Goal: Task Accomplishment & Management: Manage account settings

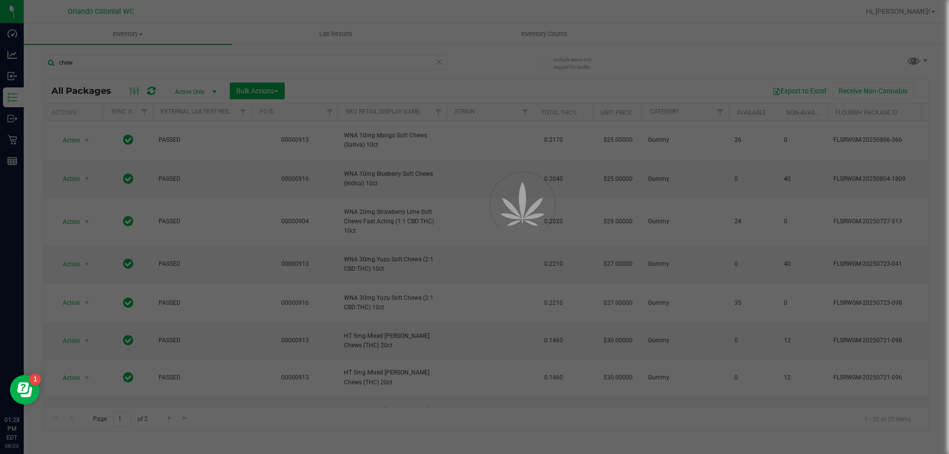
scroll to position [148, 0]
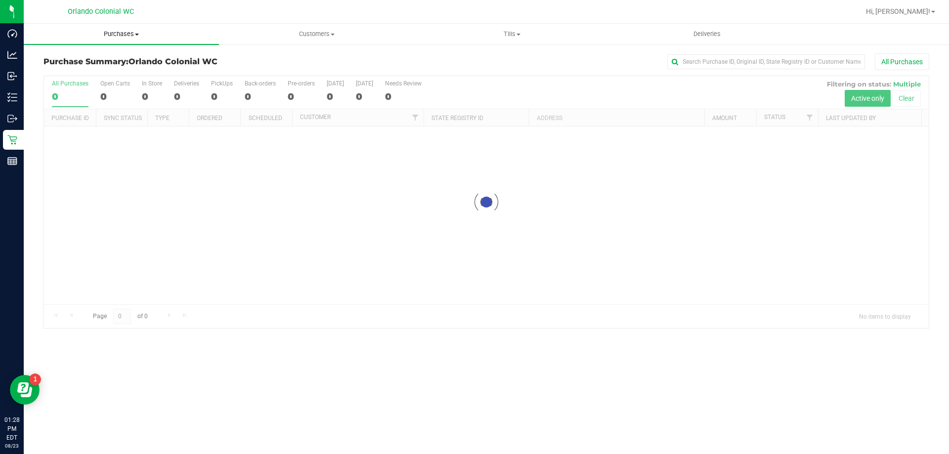
click at [127, 30] on span "Purchases" at bounding box center [121, 34] width 195 height 9
click at [68, 72] on span "Fulfillment" at bounding box center [54, 71] width 61 height 8
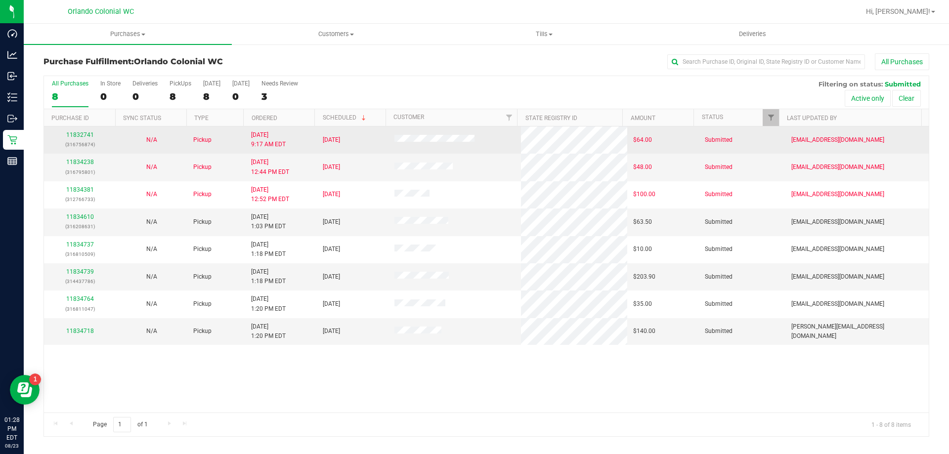
click at [86, 138] on div "11832741 (316756874)" at bounding box center [80, 140] width 60 height 19
click at [92, 134] on link "11832741" at bounding box center [80, 134] width 28 height 7
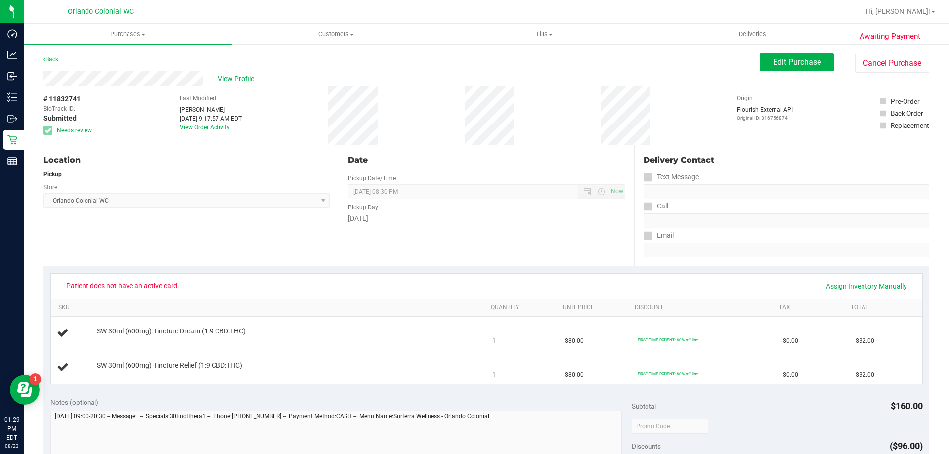
click at [118, 255] on div "Location Pickup Store [GEOGRAPHIC_DATA] Colonial WC Select Store [PERSON_NAME][…" at bounding box center [191, 205] width 295 height 121
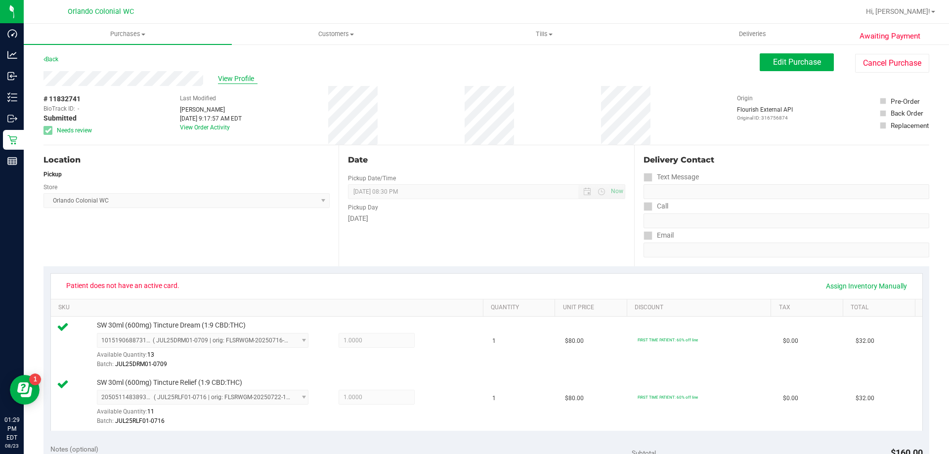
click at [232, 77] on span "View Profile" at bounding box center [238, 79] width 40 height 10
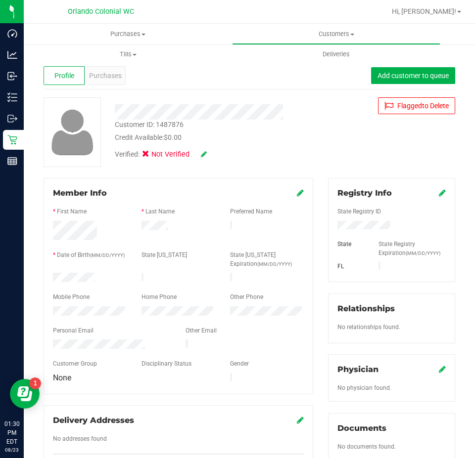
scroll to position [49, 0]
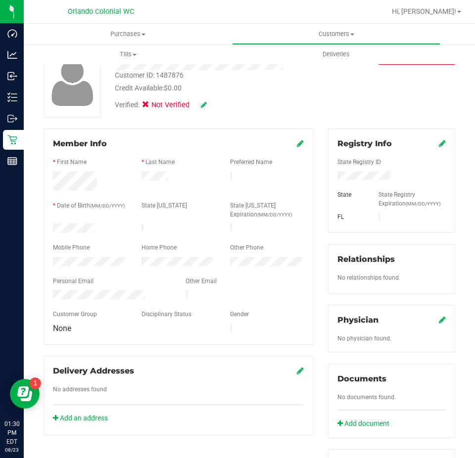
click at [297, 143] on icon at bounding box center [300, 143] width 7 height 8
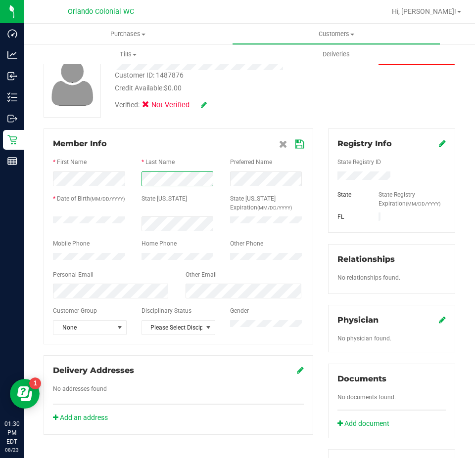
click at [198, 175] on div at bounding box center [178, 179] width 88 height 15
click at [141, 172] on div at bounding box center [141, 172] width 0 height 0
click at [438, 141] on icon at bounding box center [441, 143] width 7 height 8
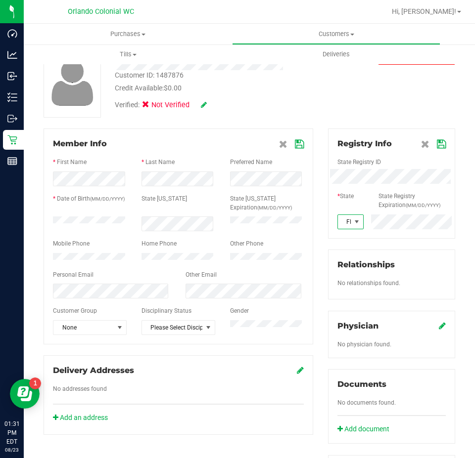
click at [352, 225] on span at bounding box center [356, 222] width 8 height 8
click at [437, 144] on icon at bounding box center [441, 144] width 9 height 8
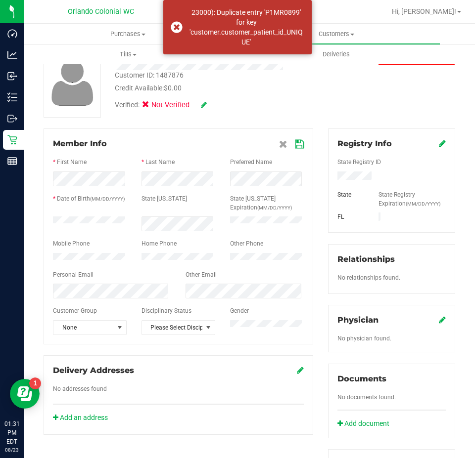
scroll to position [0, 0]
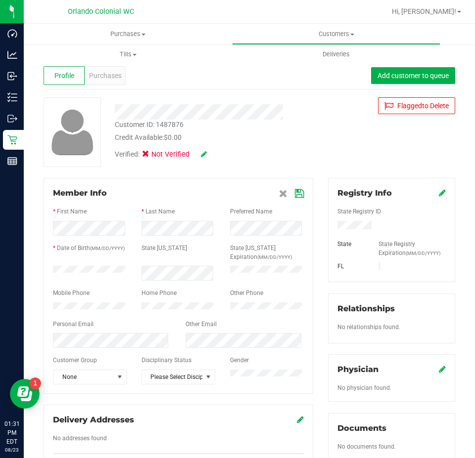
click at [206, 153] on icon at bounding box center [204, 154] width 6 height 7
click at [146, 156] on icon at bounding box center [148, 156] width 6 height 0
click at [0, 0] on input "Medical" at bounding box center [0, 0] width 0 height 0
click at [211, 151] on span at bounding box center [208, 154] width 26 height 10
click at [219, 151] on icon at bounding box center [217, 154] width 8 height 7
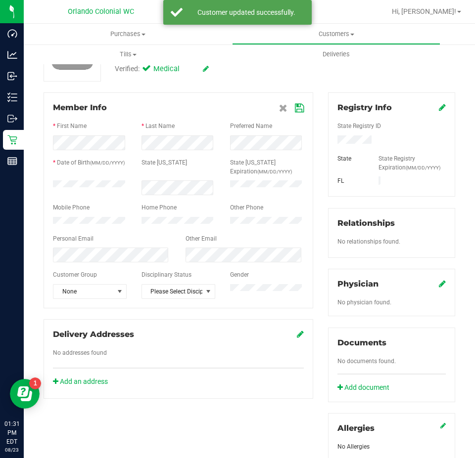
scroll to position [99, 0]
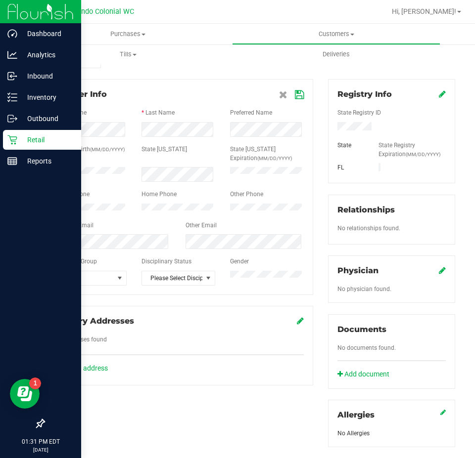
click at [14, 175] on div "Dashboard Analytics Inbound Inventory Outbound Retail Reports 01:31 PM EDT [DAT…" at bounding box center [237, 229] width 475 height 458
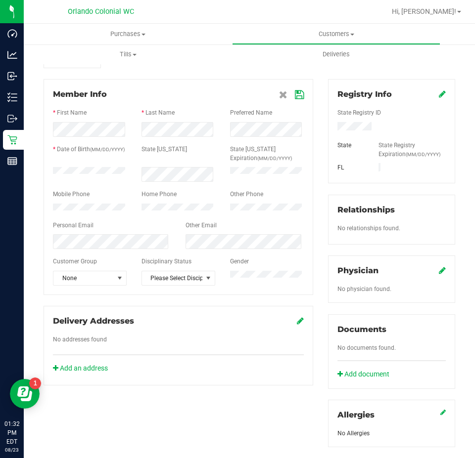
click at [296, 94] on icon at bounding box center [299, 95] width 9 height 8
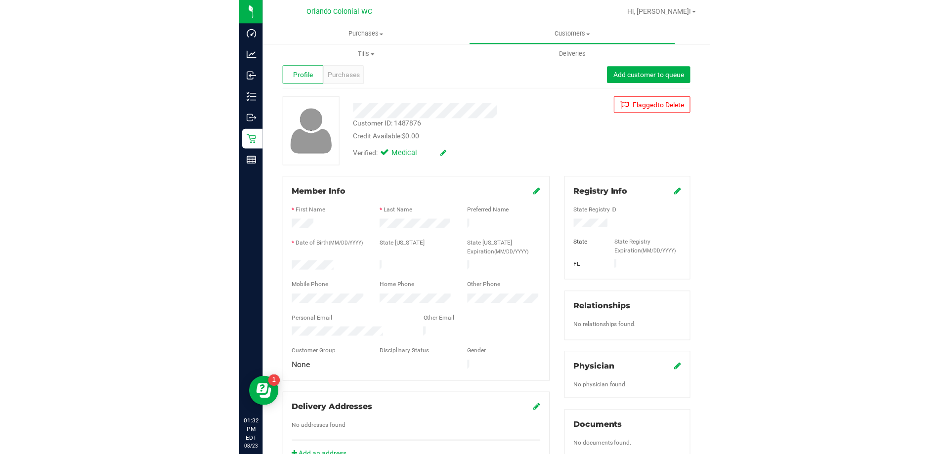
scroll to position [0, 0]
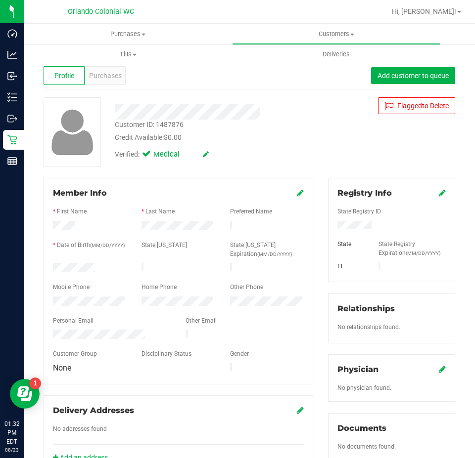
click at [438, 189] on icon at bounding box center [441, 193] width 7 height 8
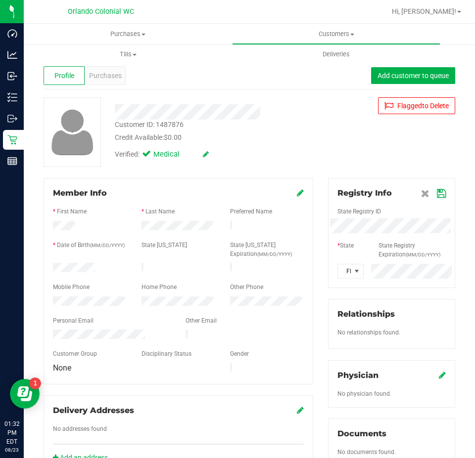
click at [437, 191] on icon at bounding box center [441, 194] width 9 height 8
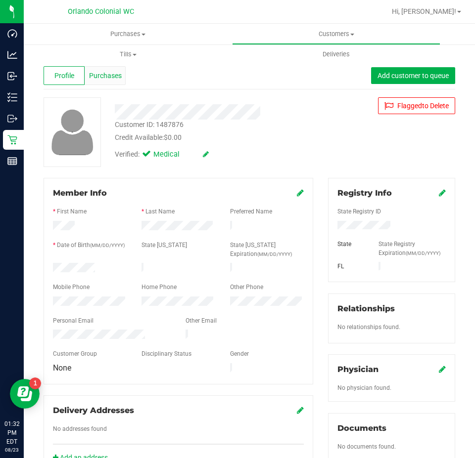
click at [112, 78] on span "Purchases" at bounding box center [105, 76] width 33 height 10
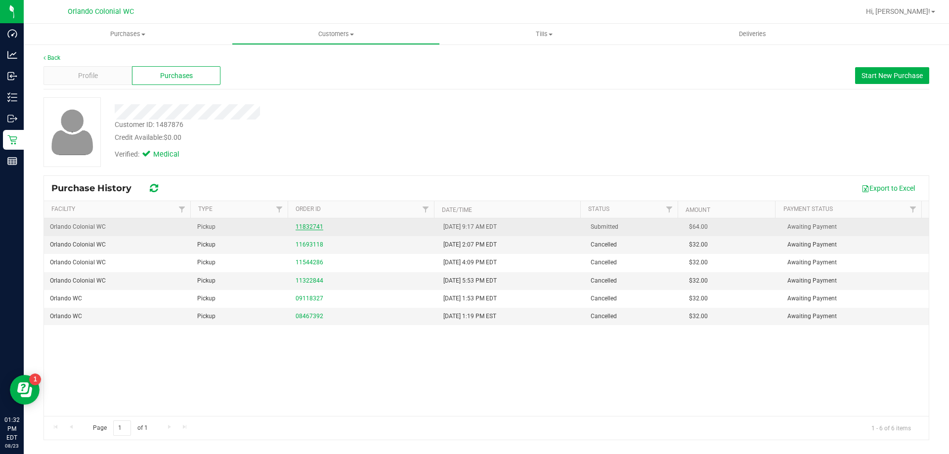
click at [297, 227] on link "11832741" at bounding box center [310, 226] width 28 height 7
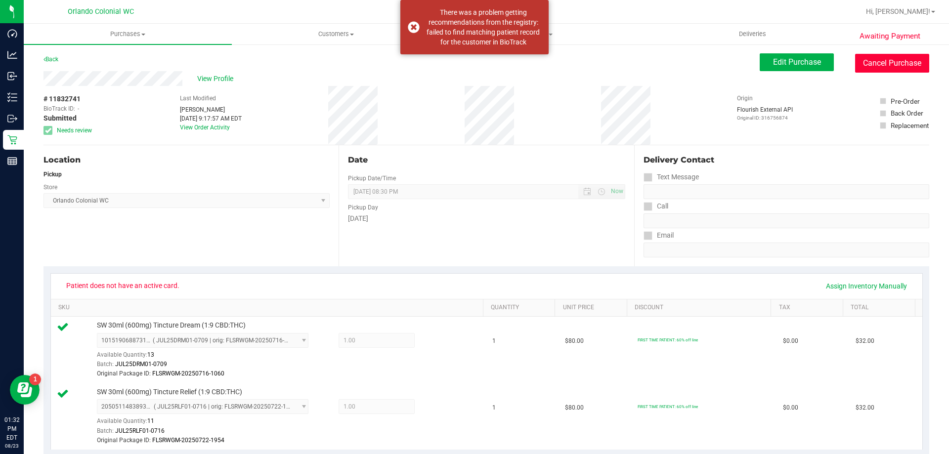
click at [907, 60] on button "Cancel Purchase" at bounding box center [892, 63] width 74 height 19
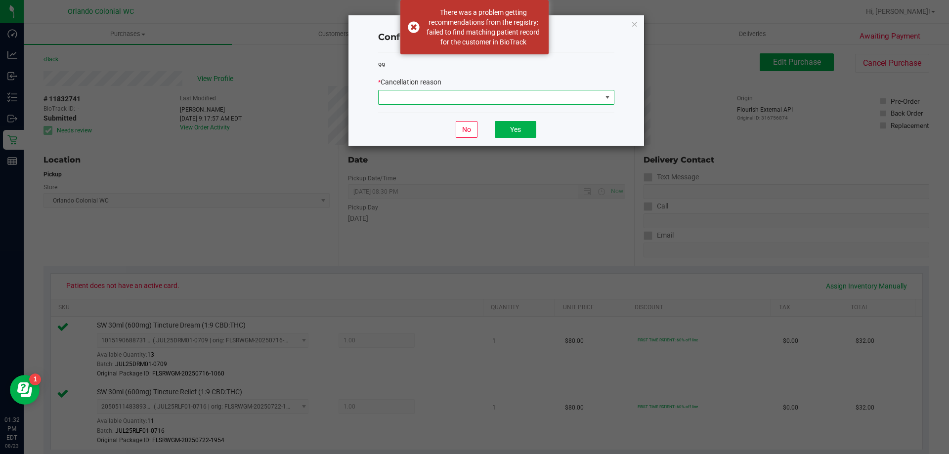
click at [505, 101] on span at bounding box center [490, 97] width 223 height 14
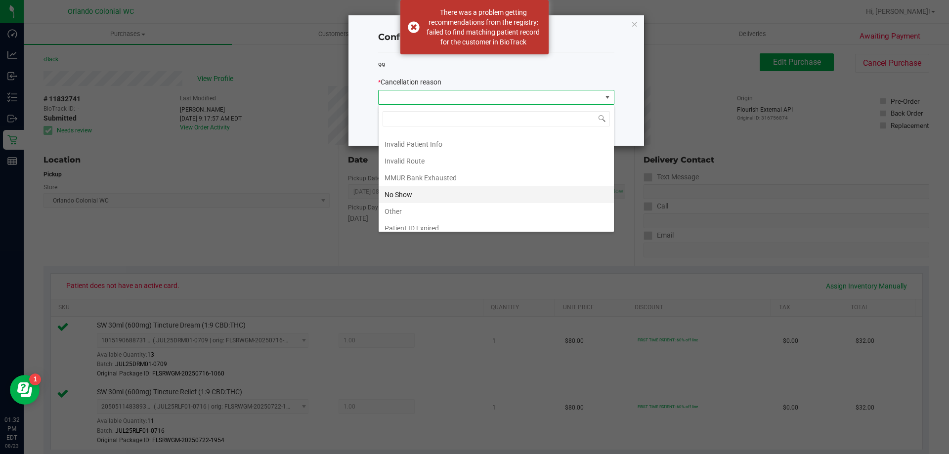
scroll to position [52, 0]
click at [432, 187] on li "Other" at bounding box center [496, 188] width 235 height 17
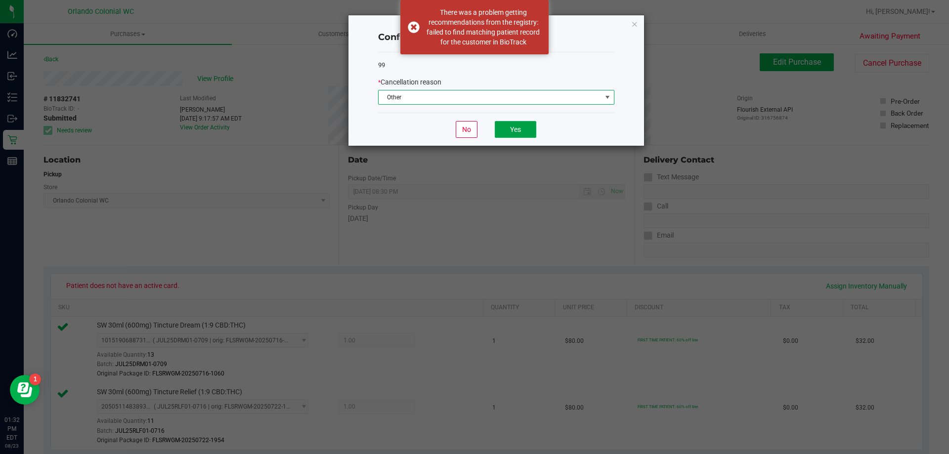
click at [512, 133] on button "Yes" at bounding box center [516, 129] width 42 height 17
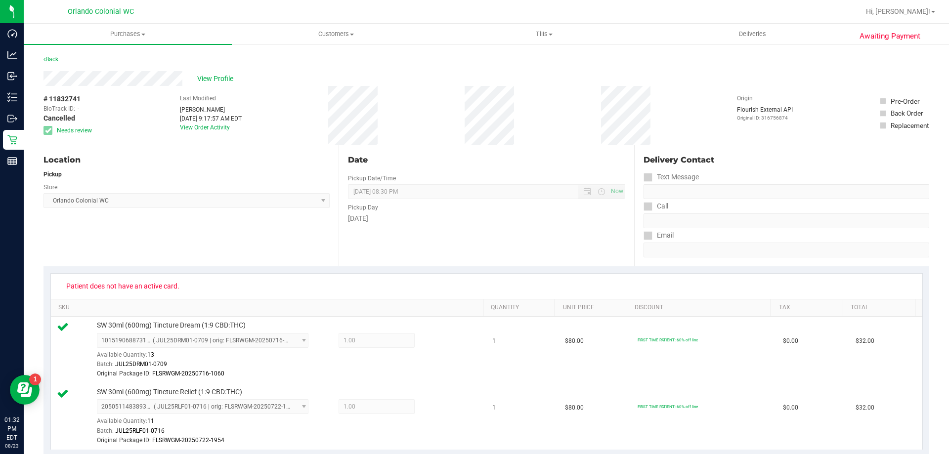
click at [53, 63] on div "Back" at bounding box center [51, 59] width 15 height 12
click at [54, 60] on link "Back" at bounding box center [51, 59] width 15 height 7
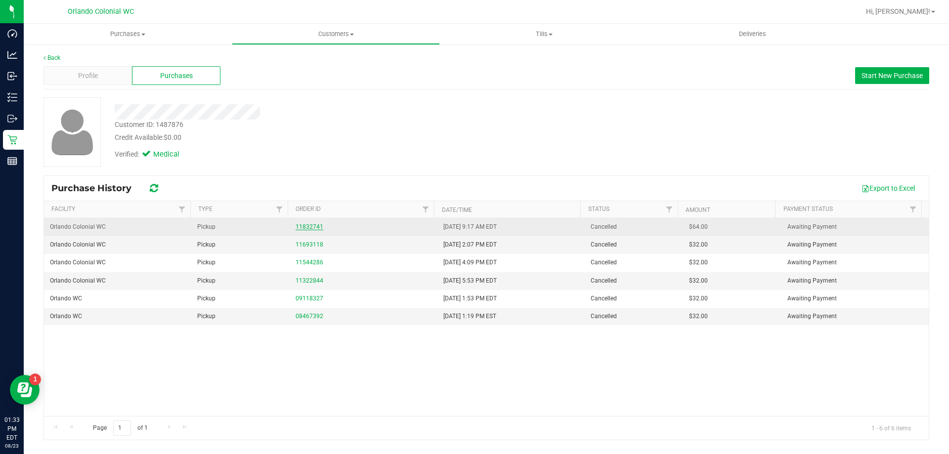
click at [301, 226] on link "11832741" at bounding box center [310, 226] width 28 height 7
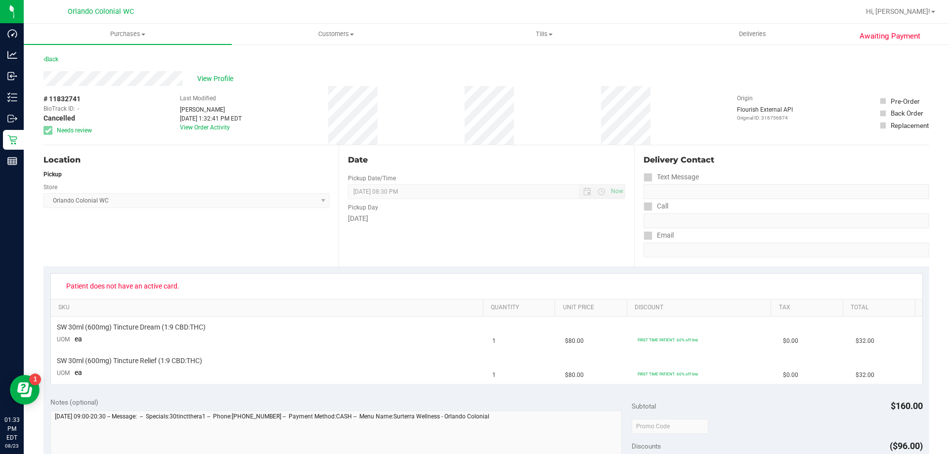
click at [61, 62] on div "Back" at bounding box center [487, 62] width 886 height 18
click at [58, 61] on link "Back" at bounding box center [51, 59] width 15 height 7
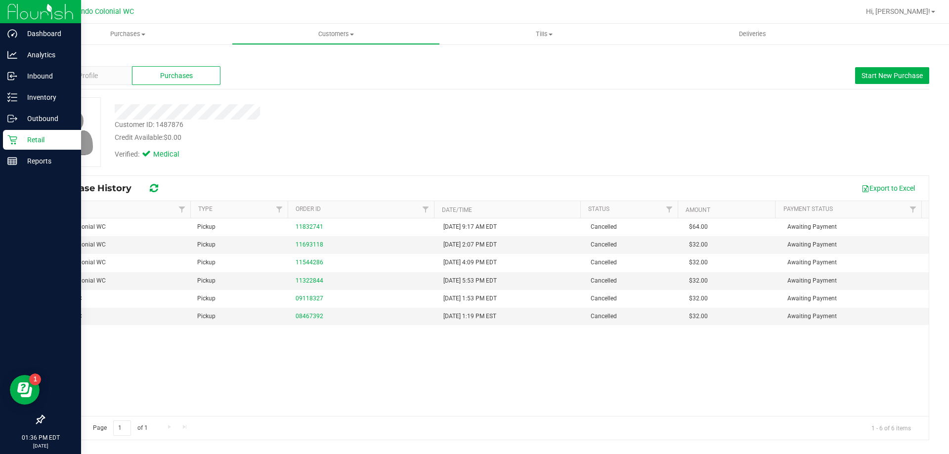
click at [11, 143] on icon at bounding box center [11, 139] width 9 height 9
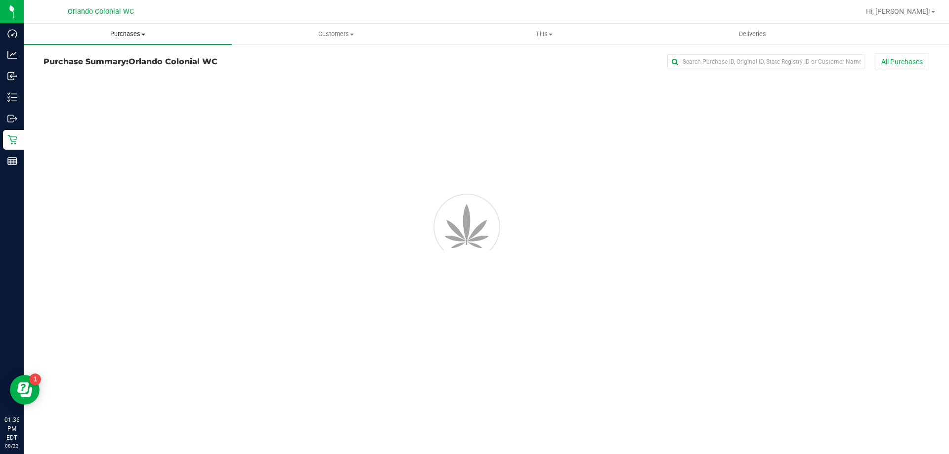
click at [127, 33] on span "Purchases" at bounding box center [128, 34] width 208 height 9
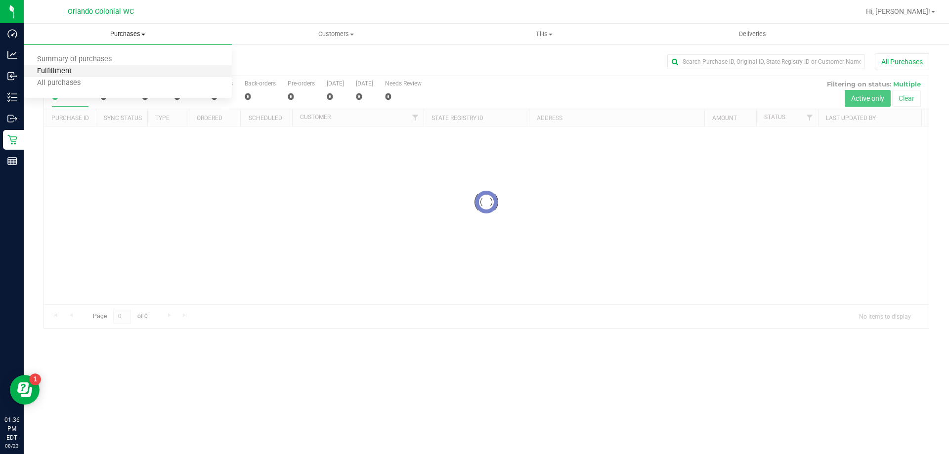
click at [45, 70] on span "Fulfillment" at bounding box center [54, 71] width 61 height 8
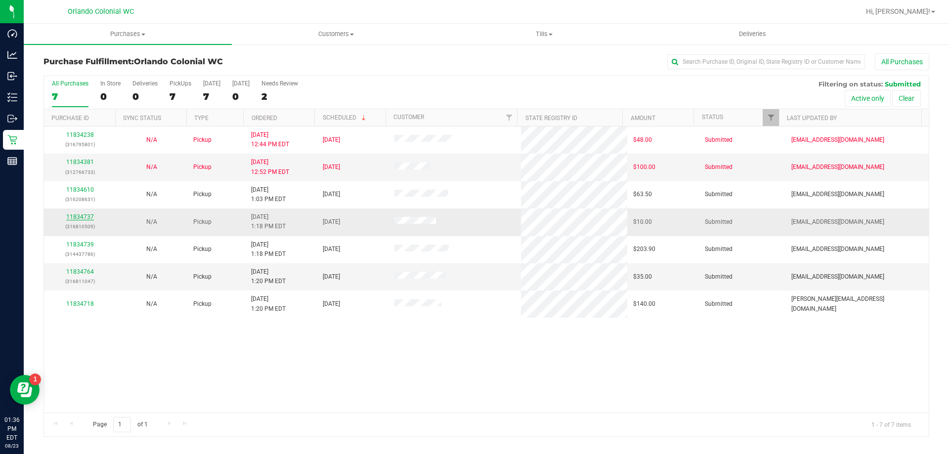
click at [85, 217] on link "11834737" at bounding box center [80, 217] width 28 height 7
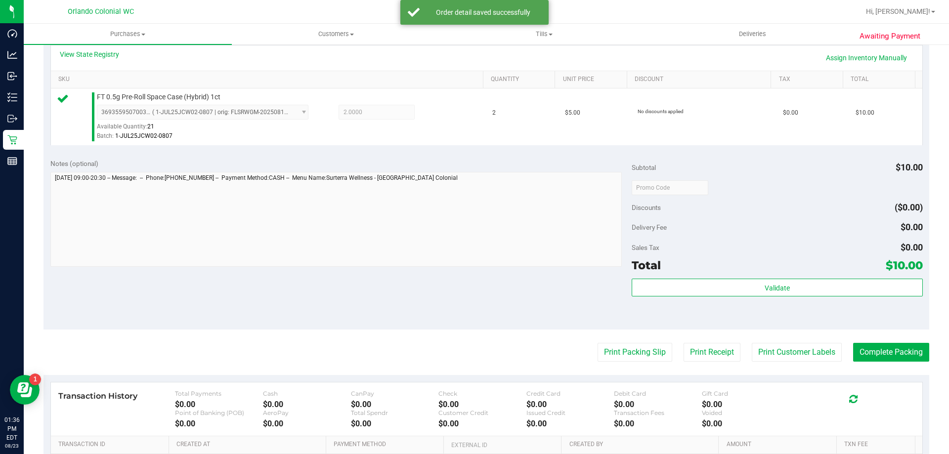
scroll to position [354, 0]
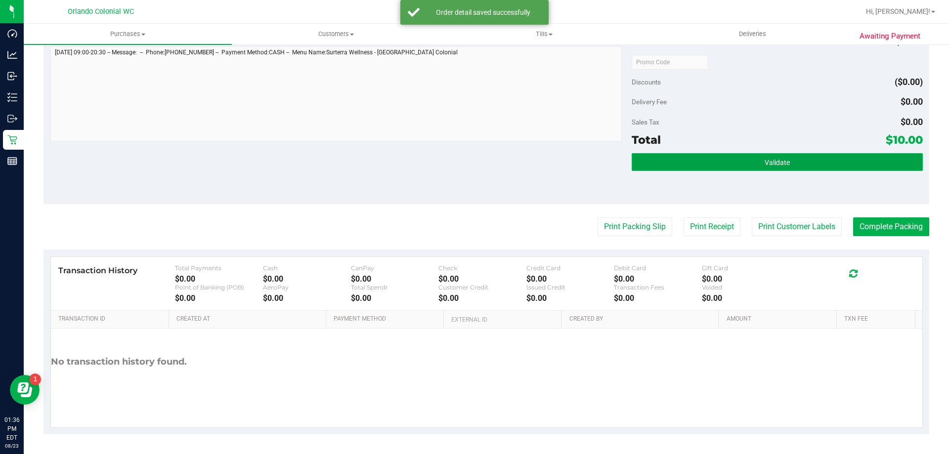
click at [749, 156] on button "Validate" at bounding box center [777, 162] width 291 height 18
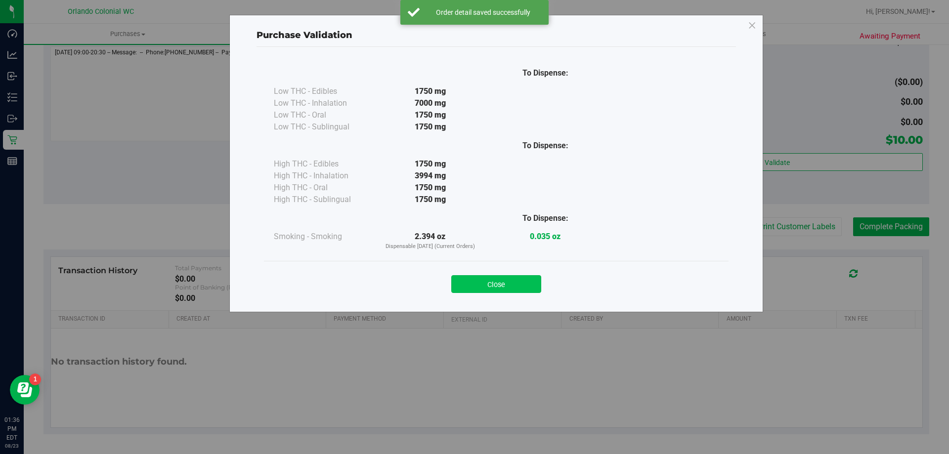
click at [527, 281] on button "Close" at bounding box center [496, 284] width 90 height 18
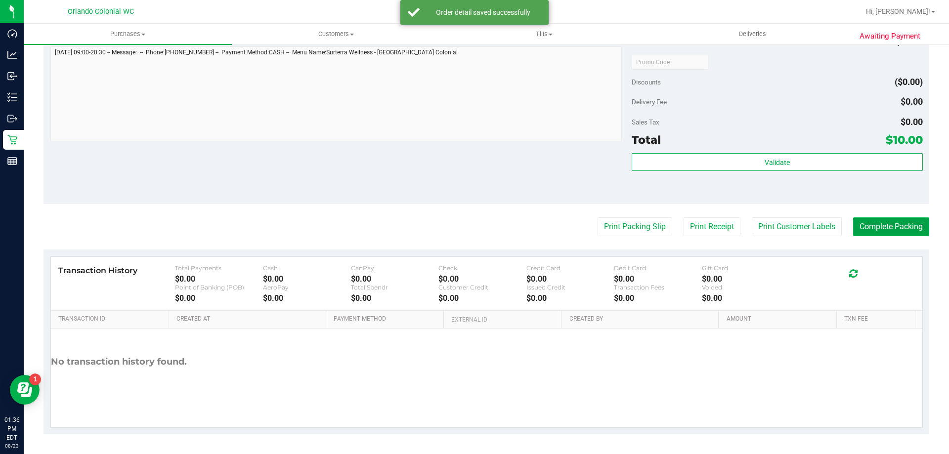
click at [879, 223] on button "Complete Packing" at bounding box center [891, 227] width 76 height 19
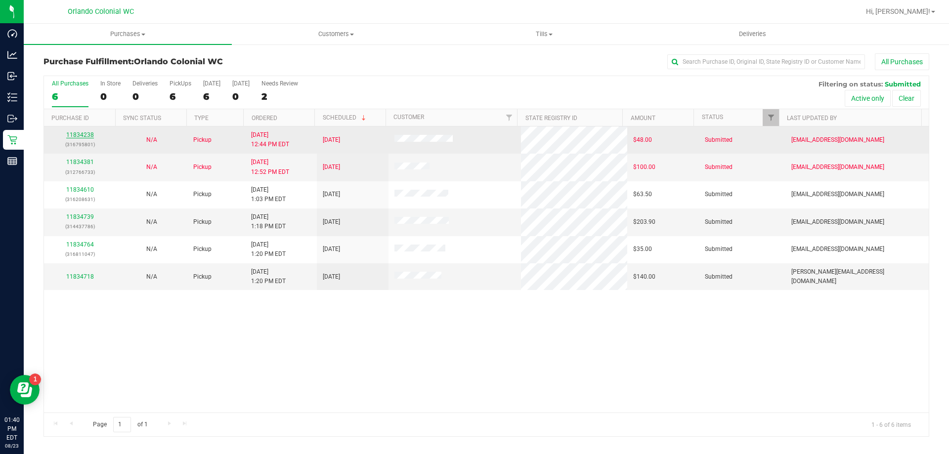
click at [84, 132] on link "11834238" at bounding box center [80, 134] width 28 height 7
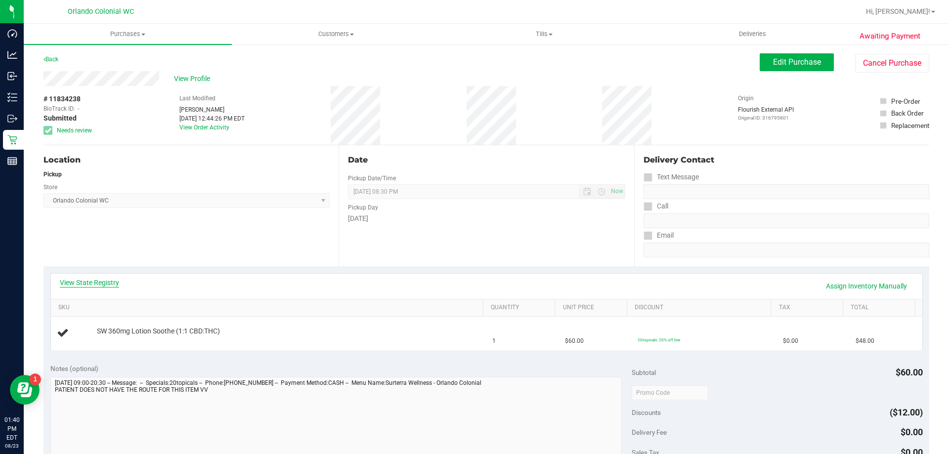
click at [102, 284] on link "View State Registry" at bounding box center [89, 283] width 59 height 10
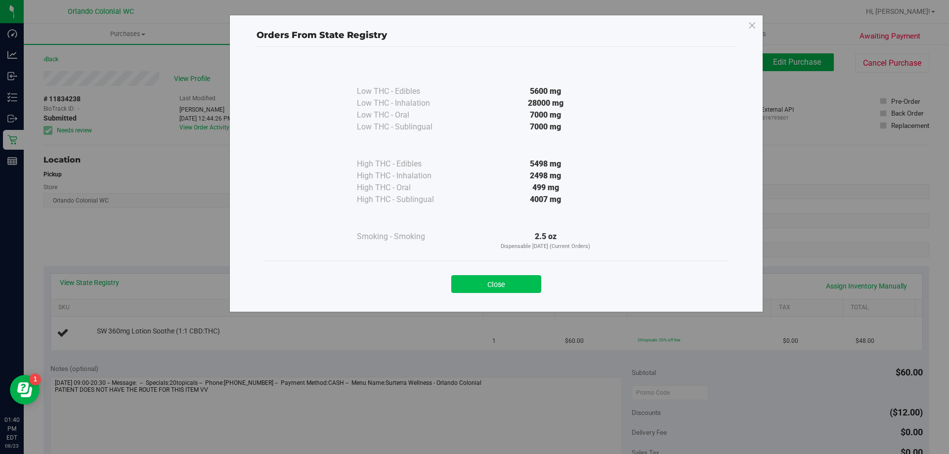
click at [492, 289] on button "Close" at bounding box center [496, 284] width 90 height 18
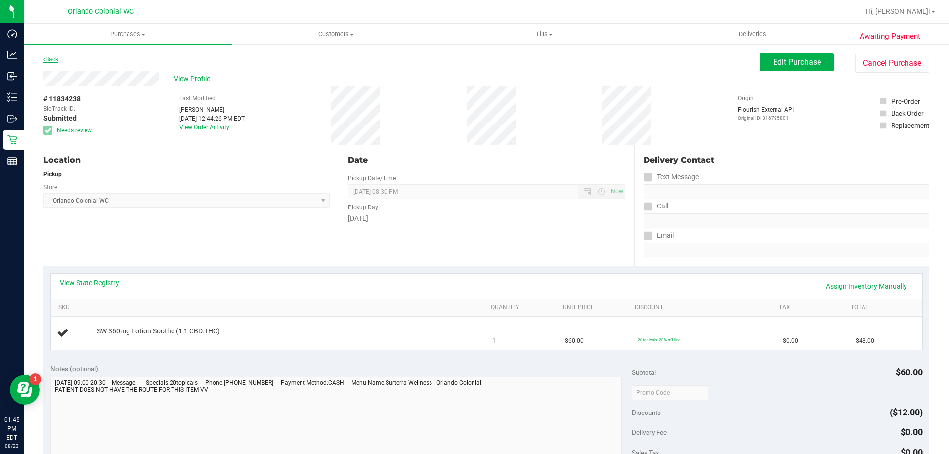
click at [53, 59] on link "Back" at bounding box center [51, 59] width 15 height 7
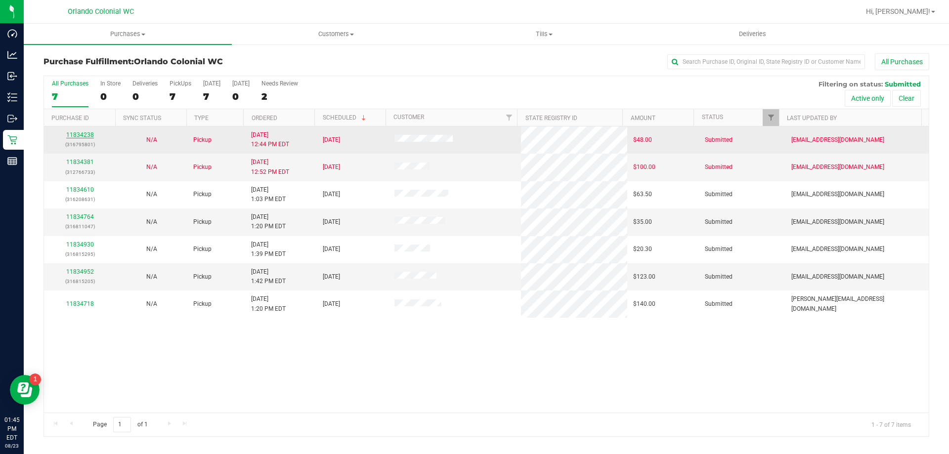
click at [89, 135] on link "11834238" at bounding box center [80, 134] width 28 height 7
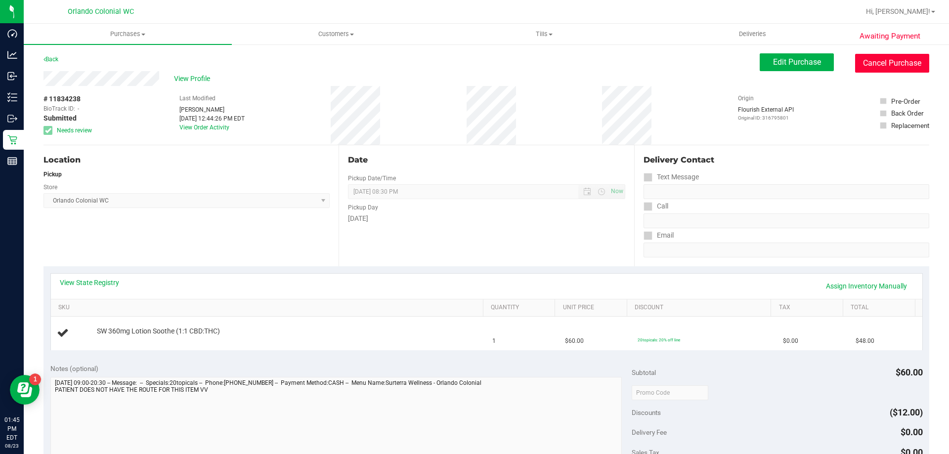
click at [891, 70] on button "Cancel Purchase" at bounding box center [892, 63] width 74 height 19
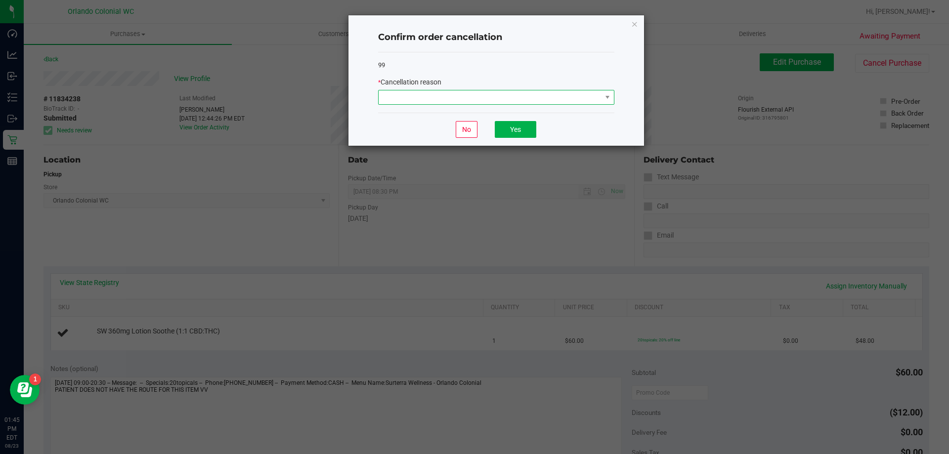
click at [474, 90] on span at bounding box center [490, 97] width 223 height 14
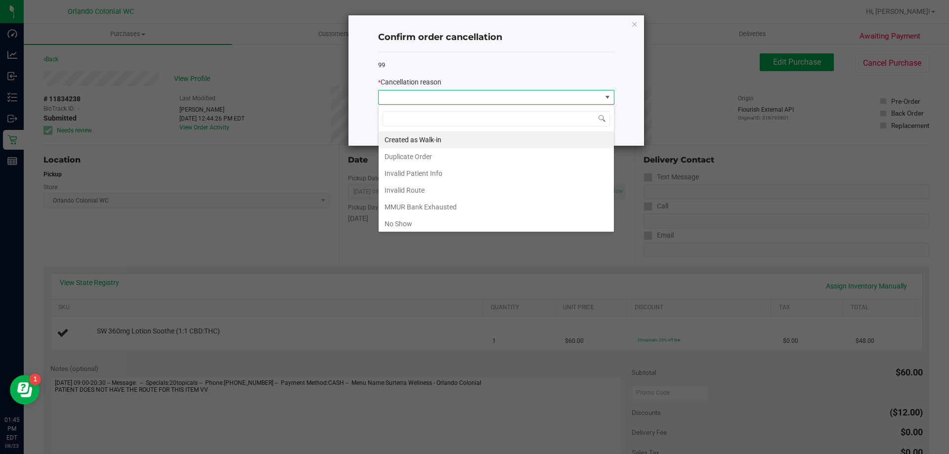
scroll to position [15, 236]
click at [410, 222] on li "No Show" at bounding box center [496, 224] width 235 height 17
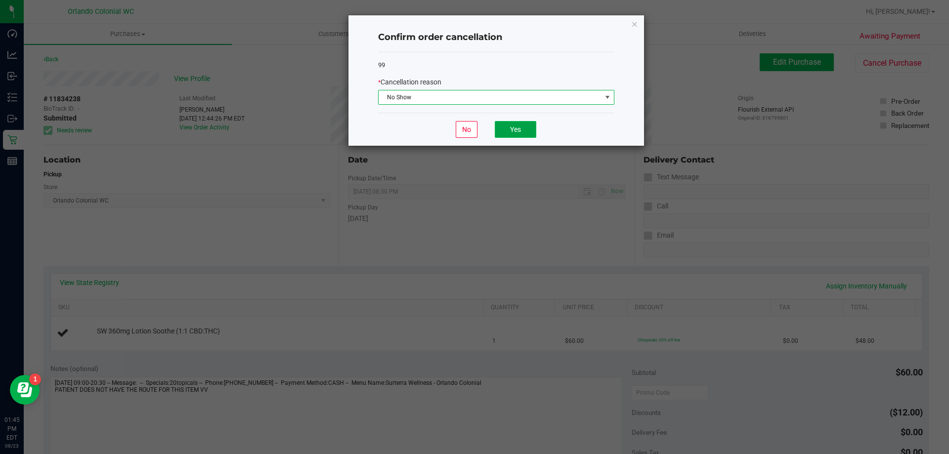
click at [524, 124] on button "Yes" at bounding box center [516, 129] width 42 height 17
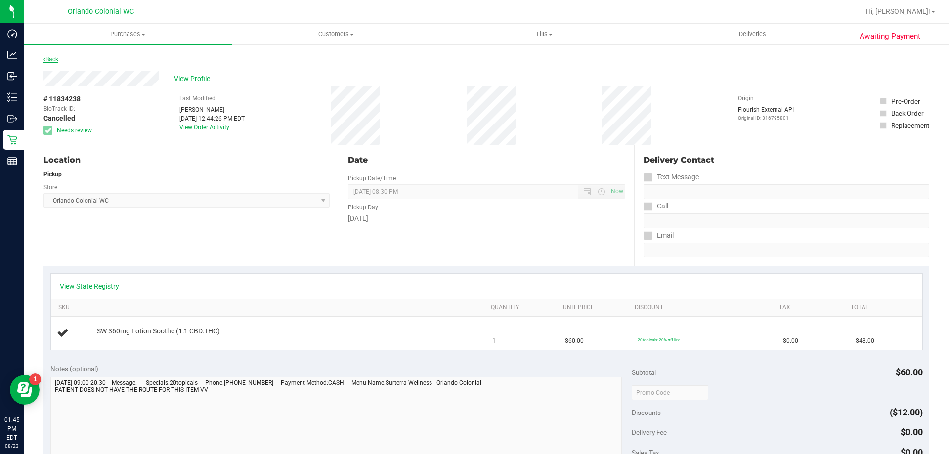
click at [58, 59] on link "Back" at bounding box center [51, 59] width 15 height 7
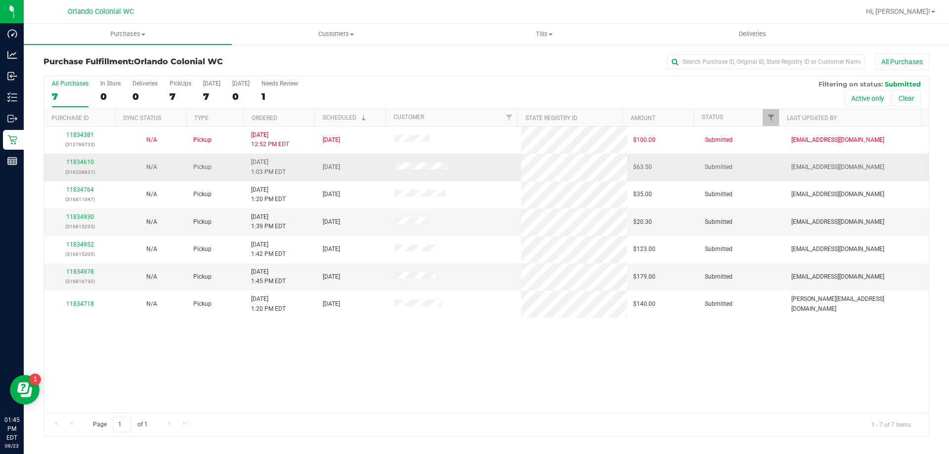
click at [86, 157] on td "11834610 (316208631)" at bounding box center [80, 167] width 72 height 27
click at [85, 160] on link "11834610" at bounding box center [80, 162] width 28 height 7
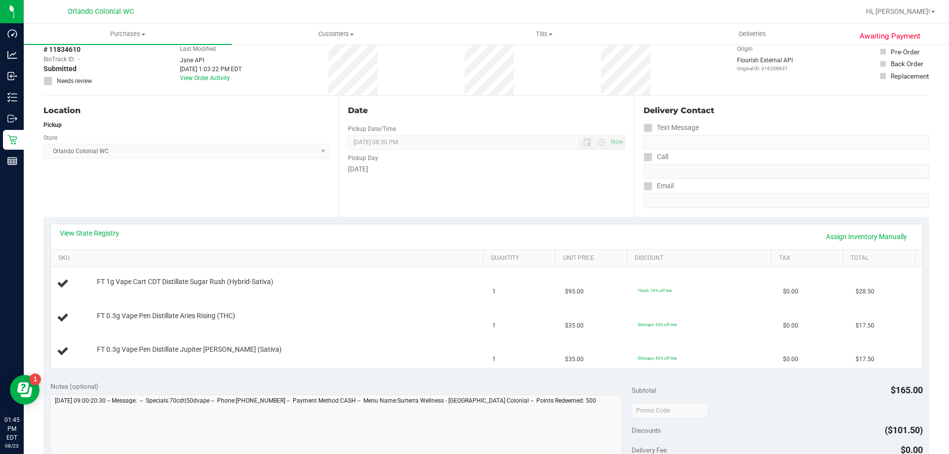
scroll to position [99, 0]
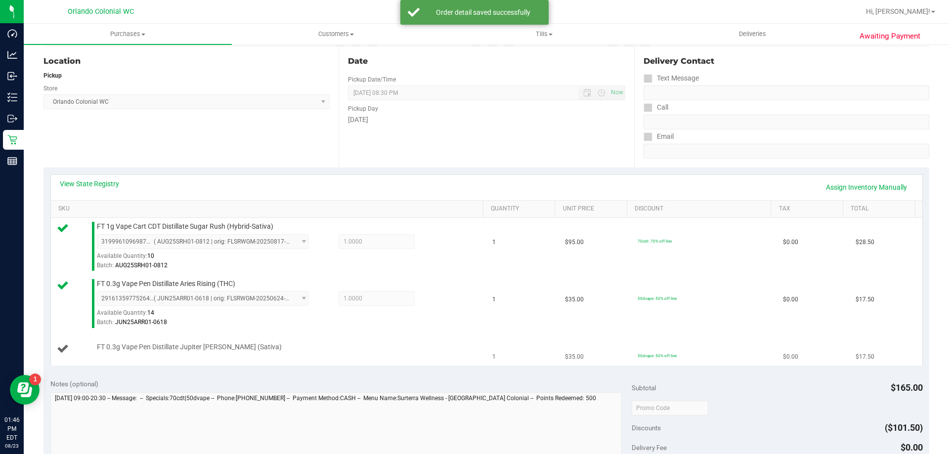
click at [108, 343] on span "FT 0.3g Vape Pen Distillate Jupiter [PERSON_NAME] (Sativa)" at bounding box center [189, 347] width 185 height 9
copy div "FT 0.3g Vape Pen Distillate Jupiter [PERSON_NAME] (Sativa)"
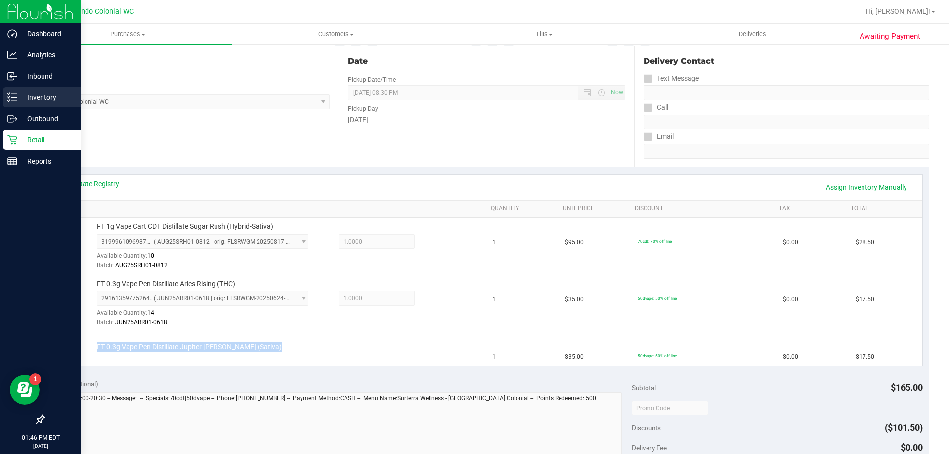
click at [21, 94] on p "Inventory" at bounding box center [46, 97] width 59 height 12
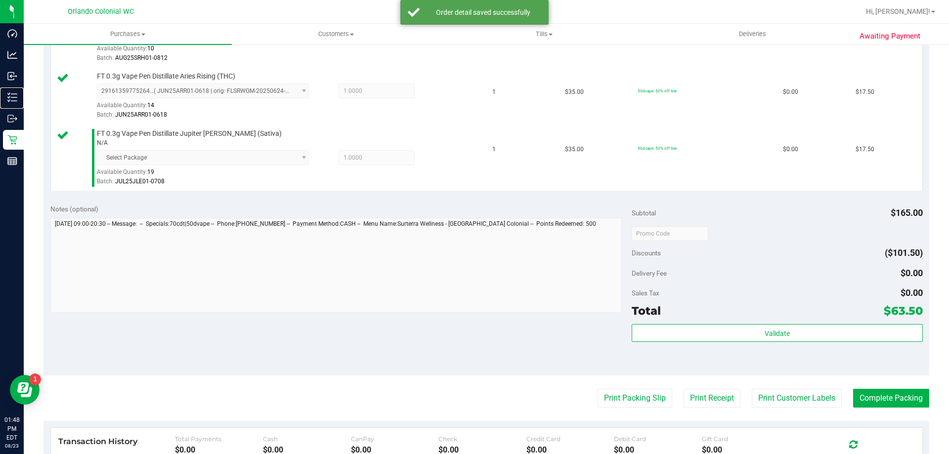
scroll to position [395, 0]
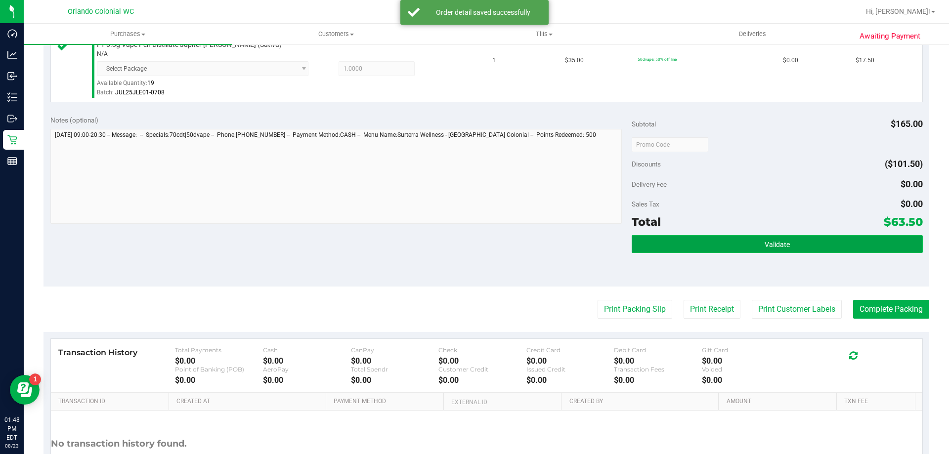
click at [658, 239] on button "Validate" at bounding box center [777, 244] width 291 height 18
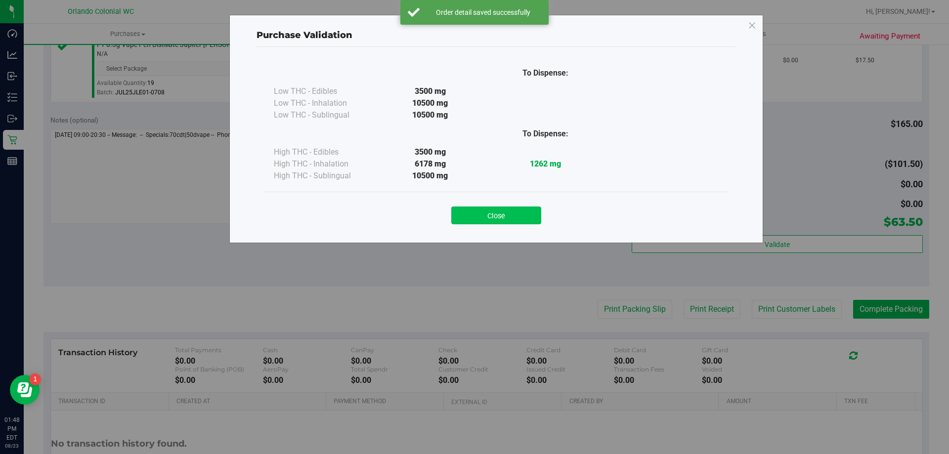
click at [537, 222] on button "Close" at bounding box center [496, 216] width 90 height 18
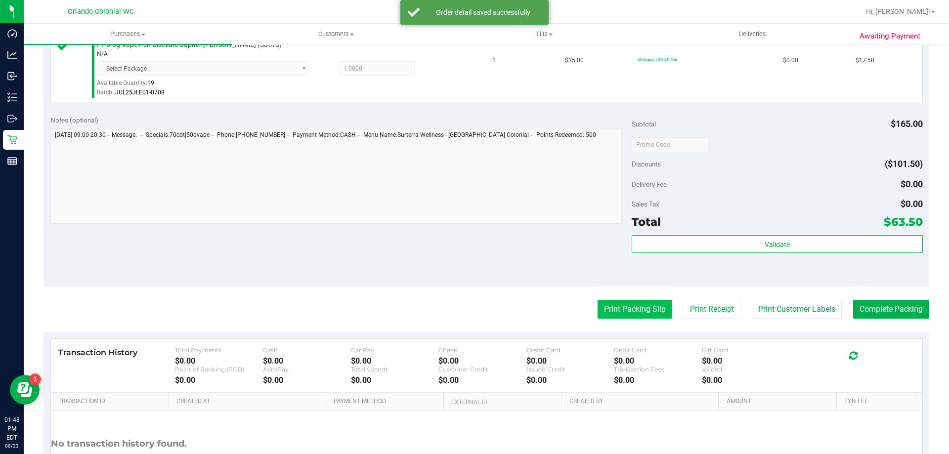
click at [624, 304] on button "Print Packing Slip" at bounding box center [635, 309] width 75 height 19
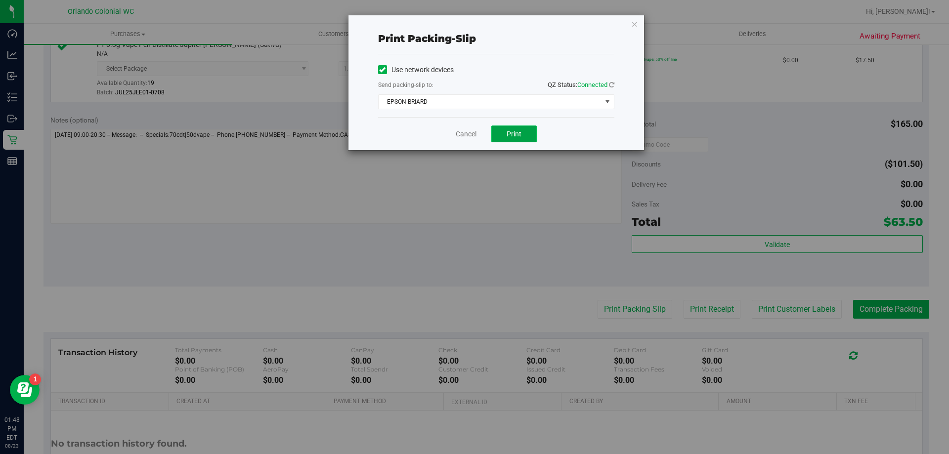
click at [528, 127] on button "Print" at bounding box center [513, 134] width 45 height 17
click at [484, 96] on span "EPSON-BRIARD" at bounding box center [490, 102] width 223 height 14
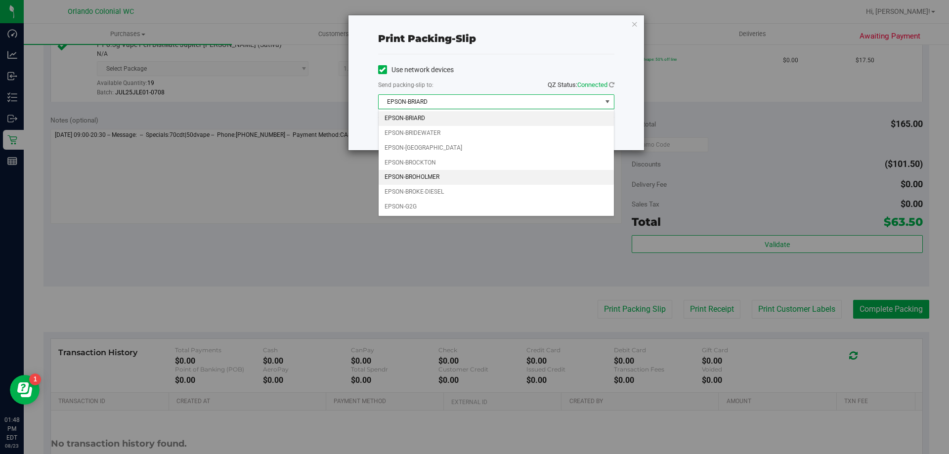
click at [451, 175] on li "EPSON-BROHOLMER" at bounding box center [496, 177] width 235 height 15
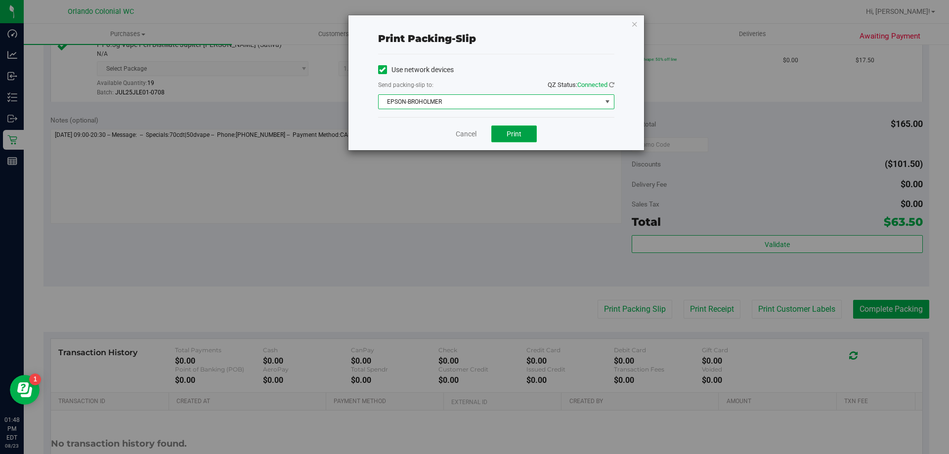
click at [503, 139] on button "Print" at bounding box center [513, 134] width 45 height 17
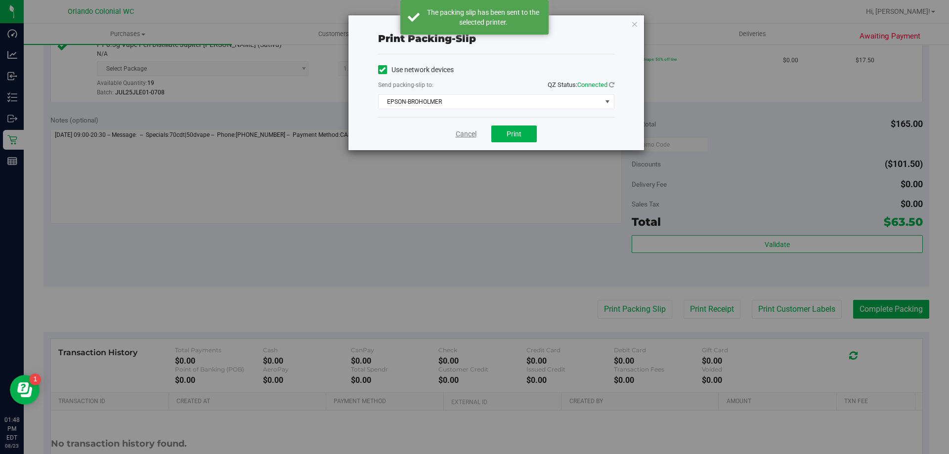
click at [469, 134] on link "Cancel" at bounding box center [466, 134] width 21 height 10
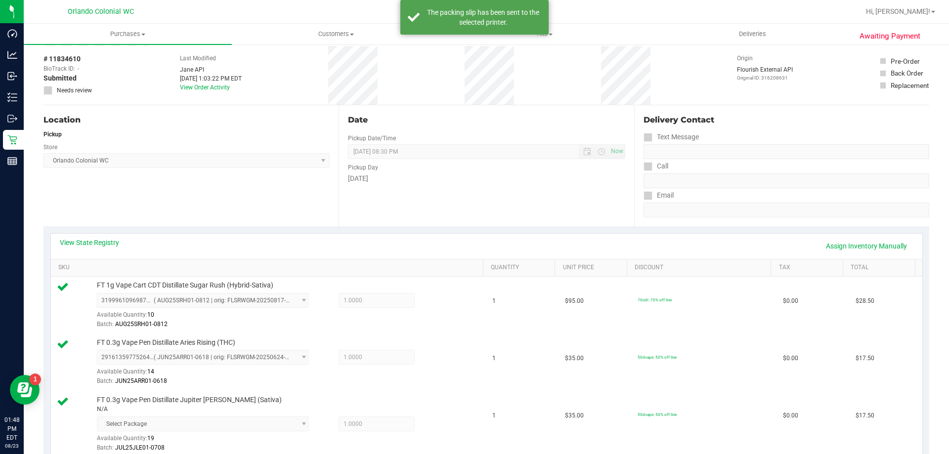
scroll to position [0, 0]
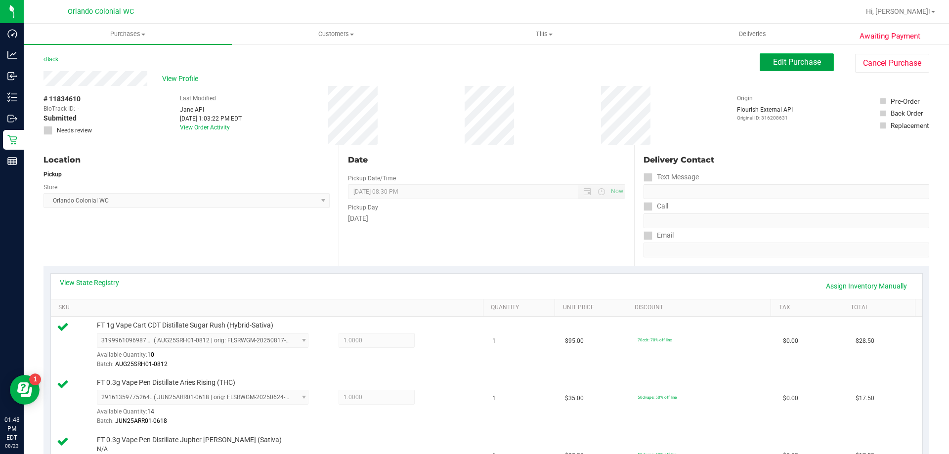
click at [783, 56] on button "Edit Purchase" at bounding box center [797, 62] width 74 height 18
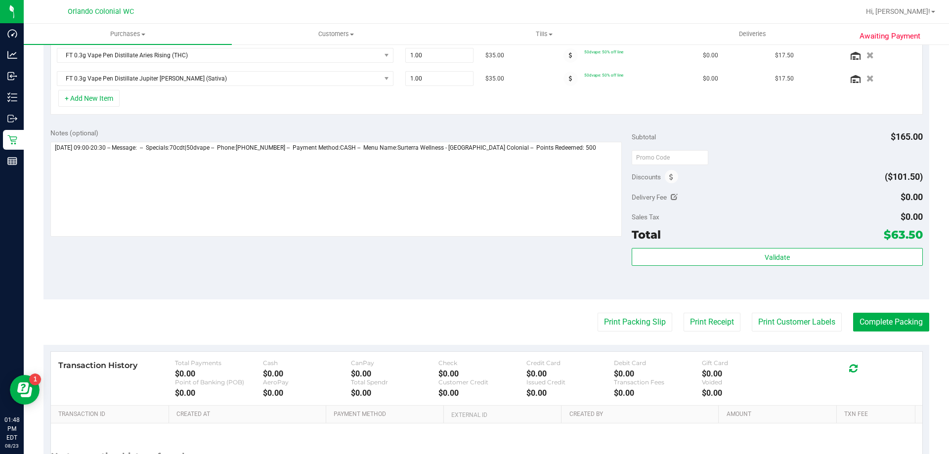
scroll to position [297, 0]
click at [669, 176] on icon at bounding box center [671, 177] width 4 height 7
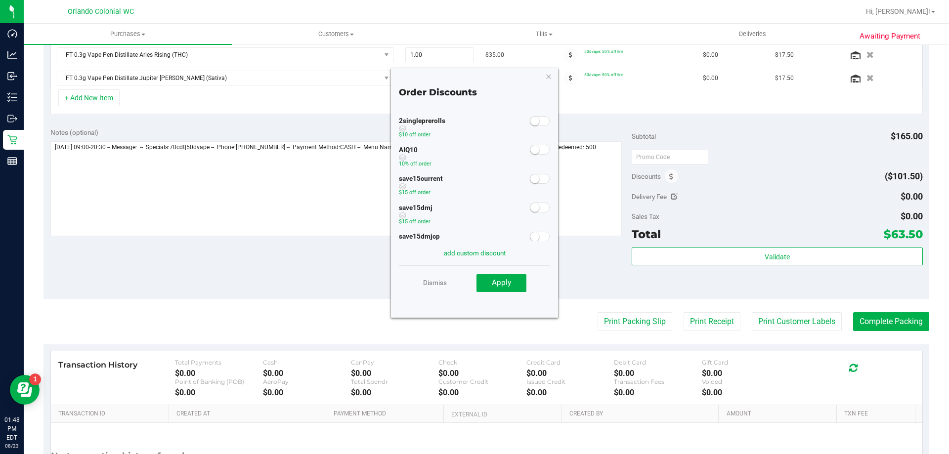
click at [531, 152] on span at bounding box center [540, 150] width 20 height 10
click at [509, 287] on span "Apply" at bounding box center [501, 282] width 19 height 9
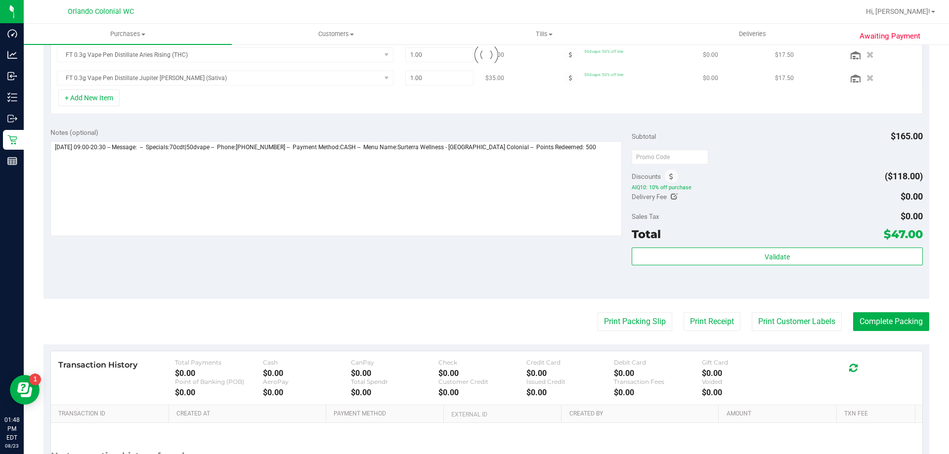
scroll to position [281, 0]
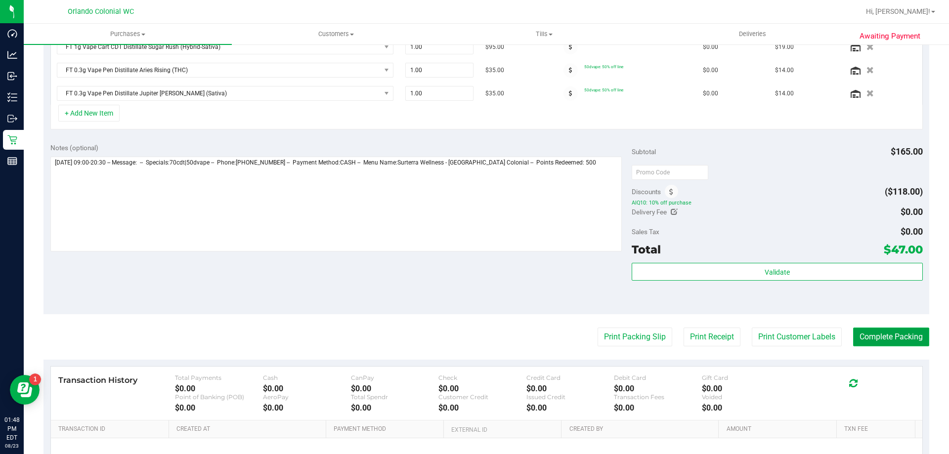
click at [853, 336] on button "Complete Packing" at bounding box center [891, 337] width 76 height 19
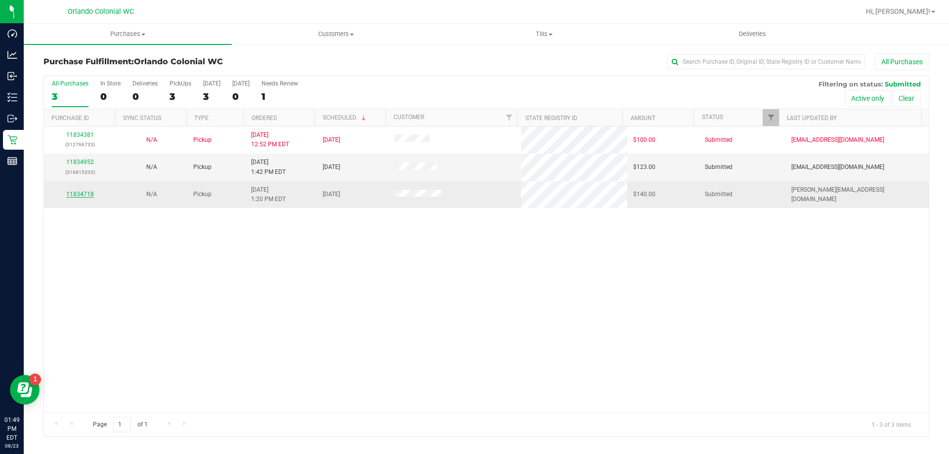
click at [87, 194] on link "11834718" at bounding box center [80, 194] width 28 height 7
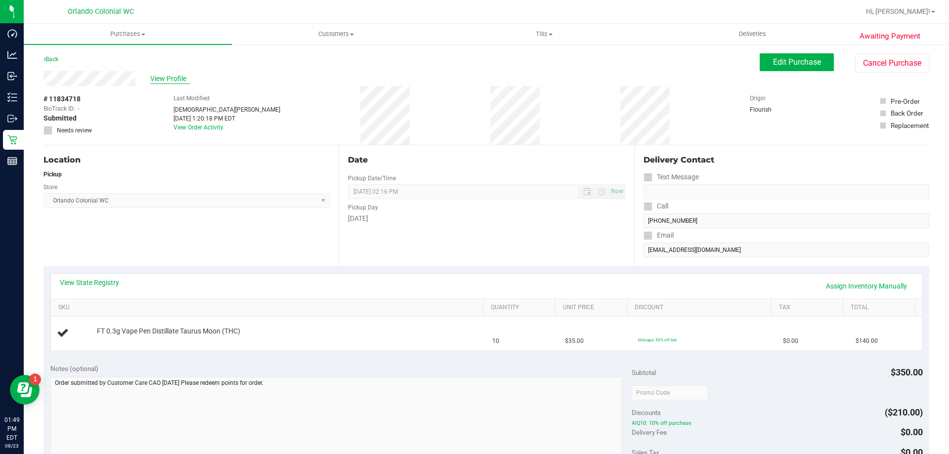
click at [176, 74] on span "View Profile" at bounding box center [170, 79] width 40 height 10
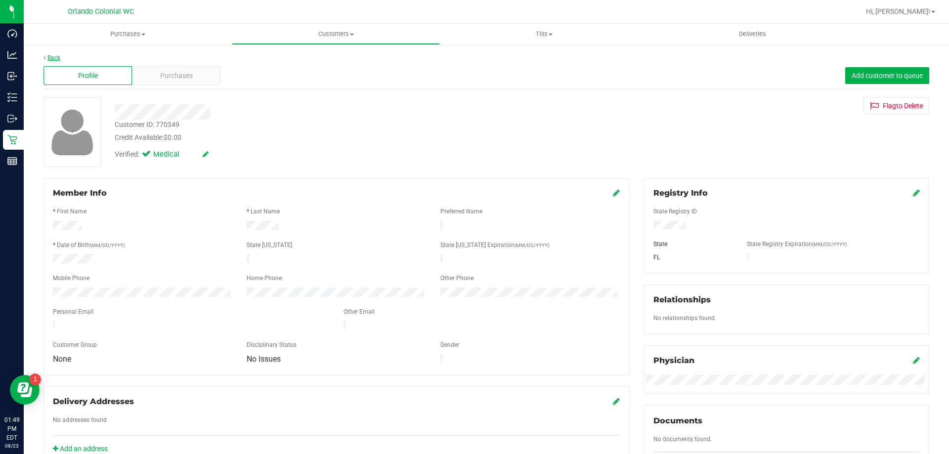
click at [55, 58] on link "Back" at bounding box center [52, 57] width 17 height 7
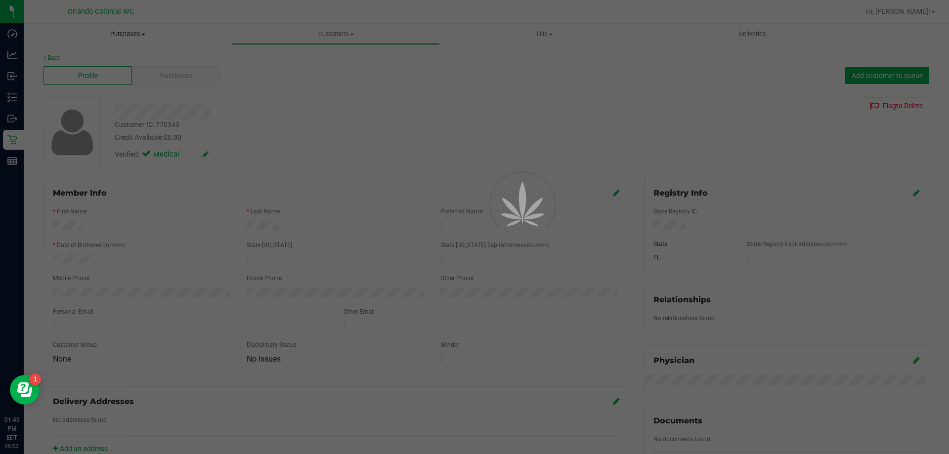
click at [132, 37] on span "Purchases" at bounding box center [128, 34] width 208 height 9
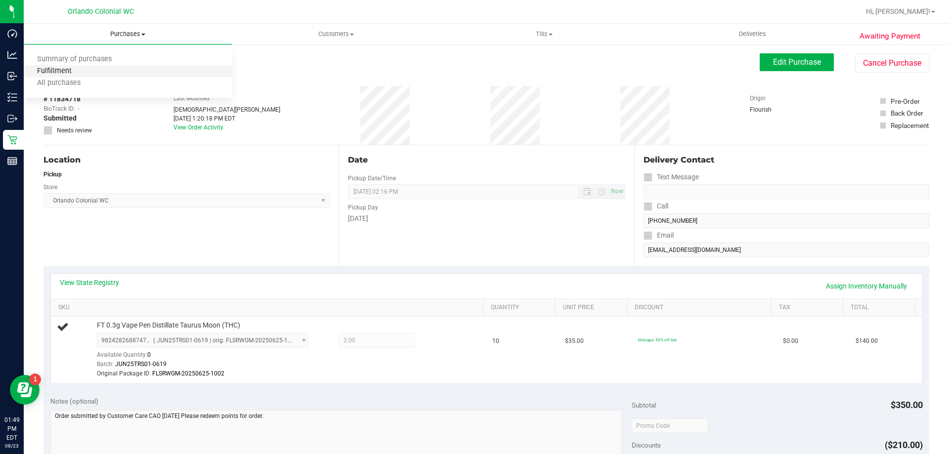
click at [68, 72] on span "Fulfillment" at bounding box center [54, 71] width 61 height 8
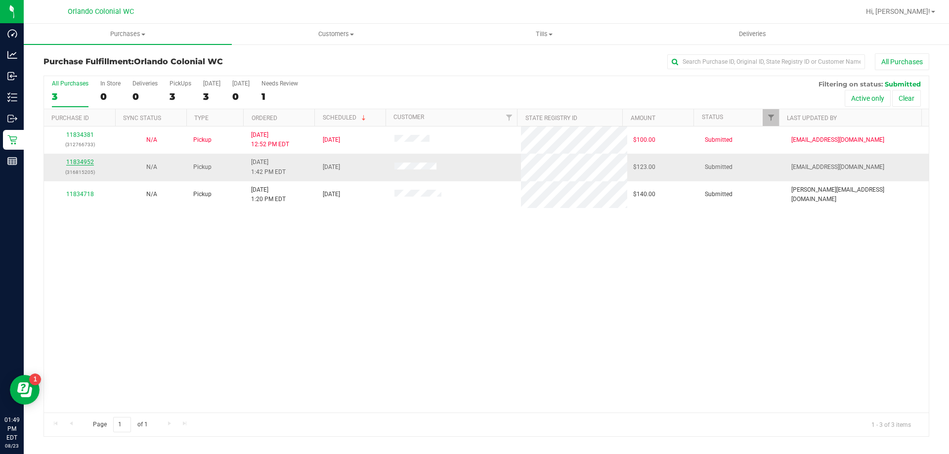
click at [88, 163] on link "11834952" at bounding box center [80, 162] width 28 height 7
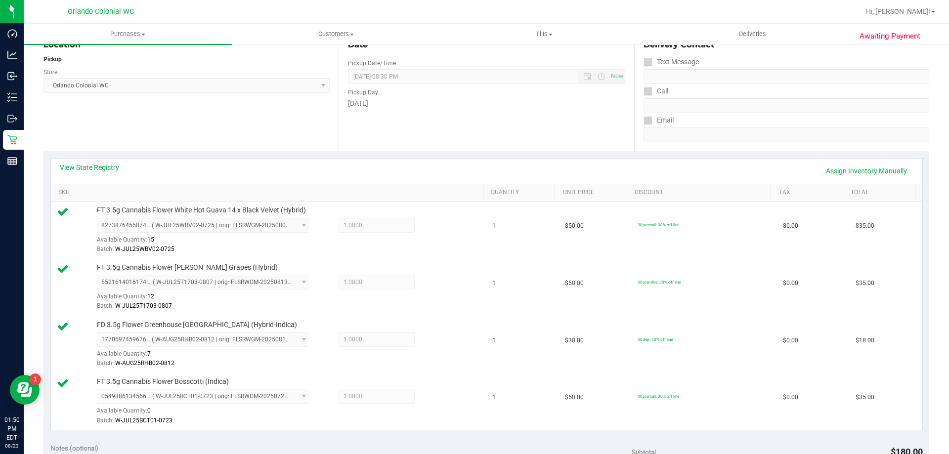
scroll to position [525, 0]
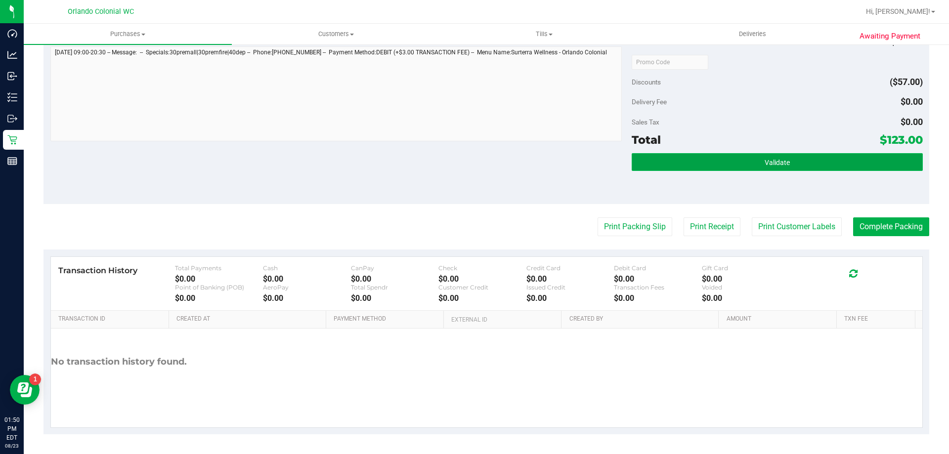
click at [754, 156] on button "Validate" at bounding box center [777, 162] width 291 height 18
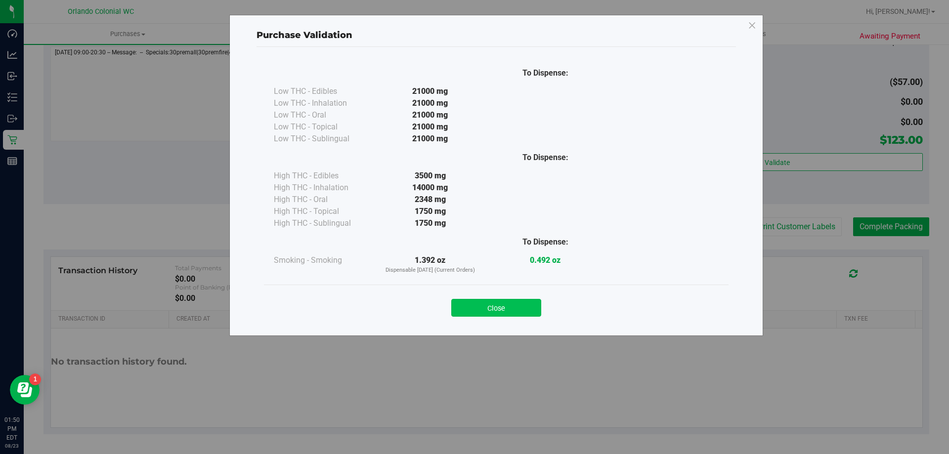
click at [527, 302] on button "Close" at bounding box center [496, 308] width 90 height 18
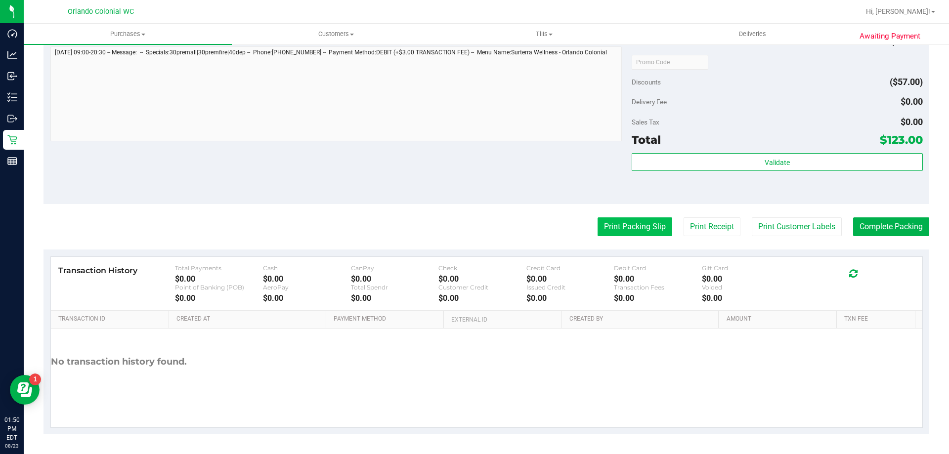
click at [610, 227] on button "Print Packing Slip" at bounding box center [635, 227] width 75 height 19
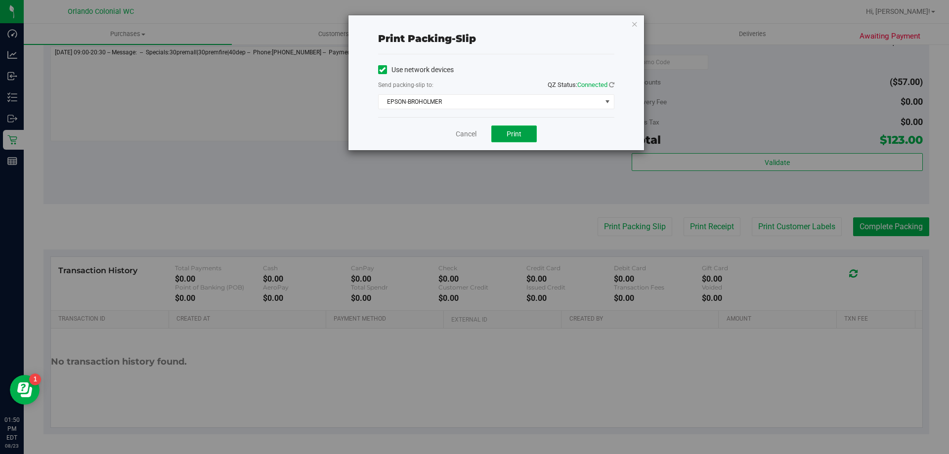
click at [514, 132] on span "Print" at bounding box center [514, 134] width 15 height 8
click at [460, 130] on link "Cancel" at bounding box center [466, 134] width 21 height 10
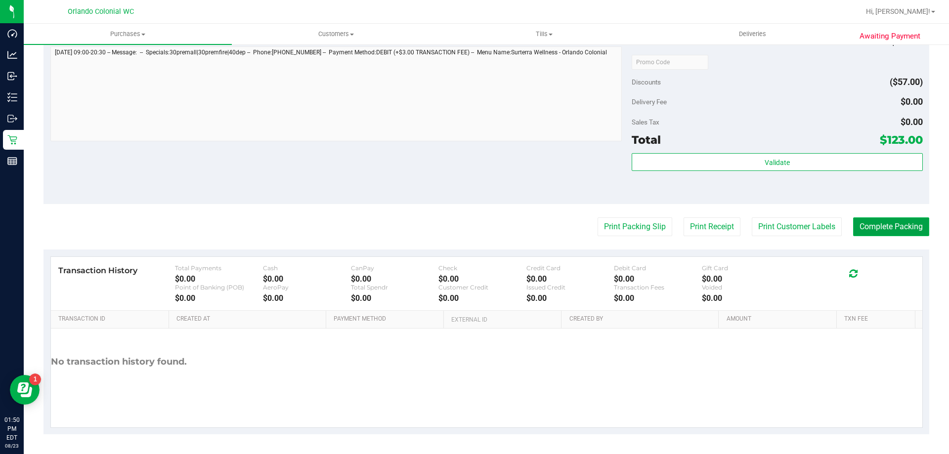
click at [886, 228] on button "Complete Packing" at bounding box center [891, 227] width 76 height 19
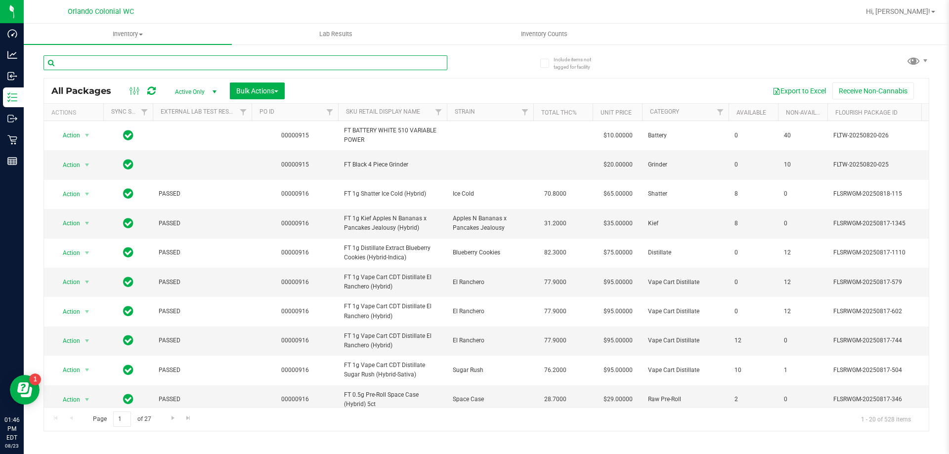
click at [183, 65] on input "text" at bounding box center [246, 62] width 404 height 15
paste input "FT 0.3g Vape Pen Distillate Jupiter [PERSON_NAME] (Sativa)"
type input "FT 0.3g Vape Pen Distillate Jupiter [PERSON_NAME] (Sativa)"
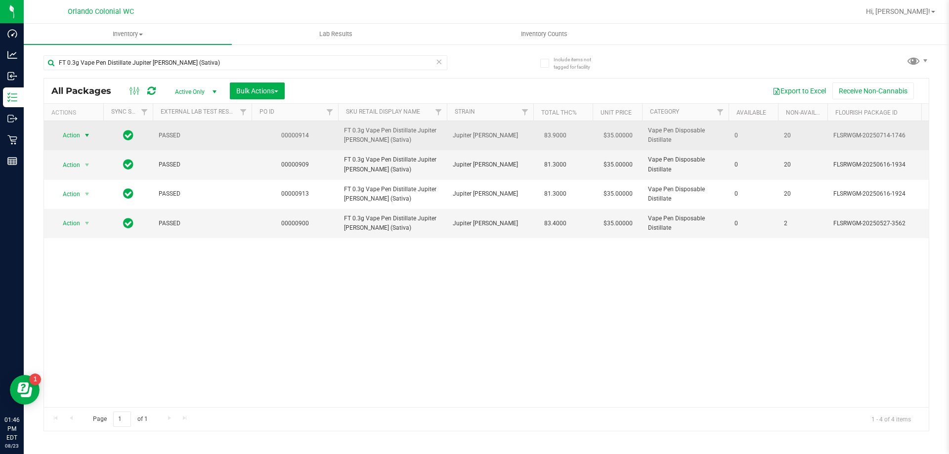
click at [61, 138] on span "Action" at bounding box center [67, 136] width 27 height 14
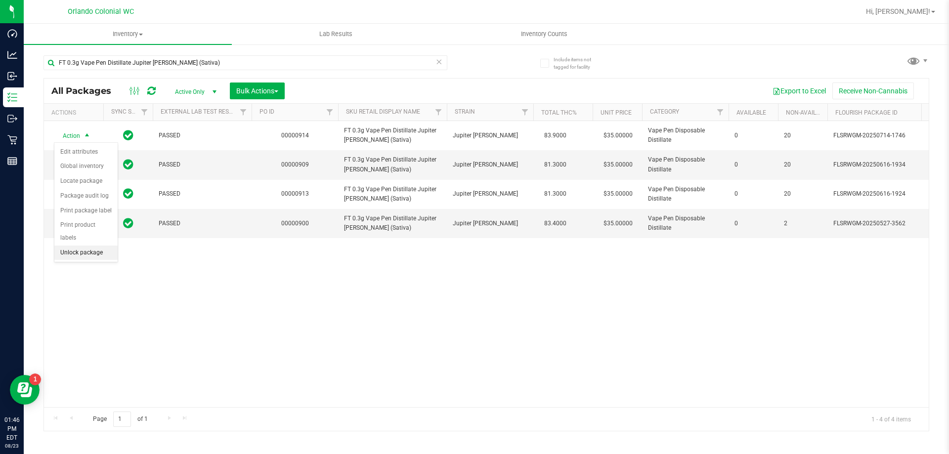
click at [99, 246] on li "Unlock package" at bounding box center [85, 253] width 63 height 15
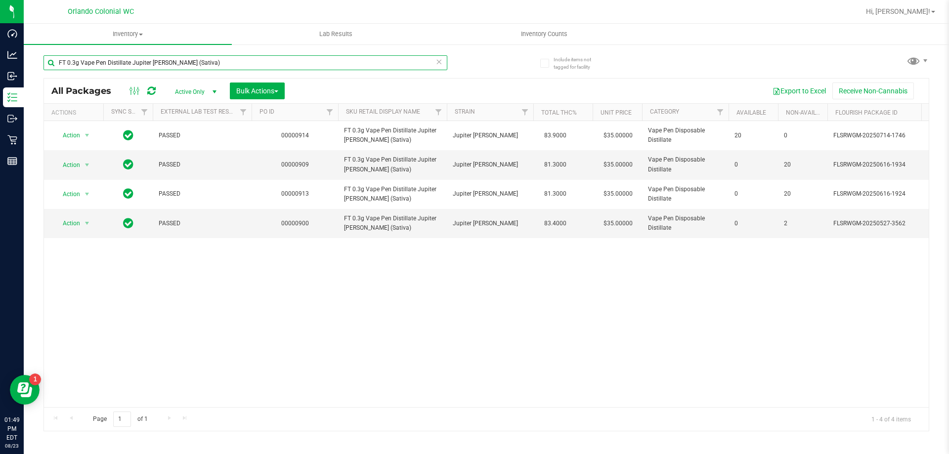
click at [179, 61] on input "FT 0.3g Vape Pen Distillate Jupiter [PERSON_NAME] (Sativa)" at bounding box center [246, 62] width 404 height 15
type input "taurus"
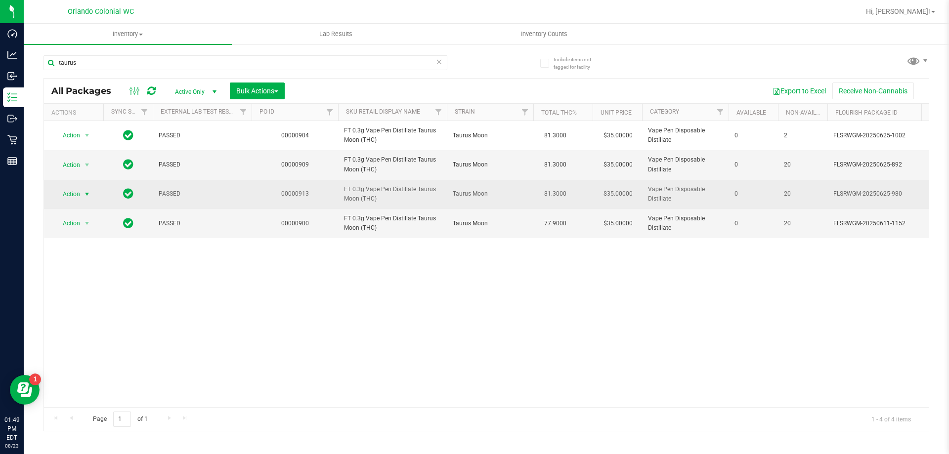
click at [82, 199] on span "select" at bounding box center [87, 194] width 12 height 14
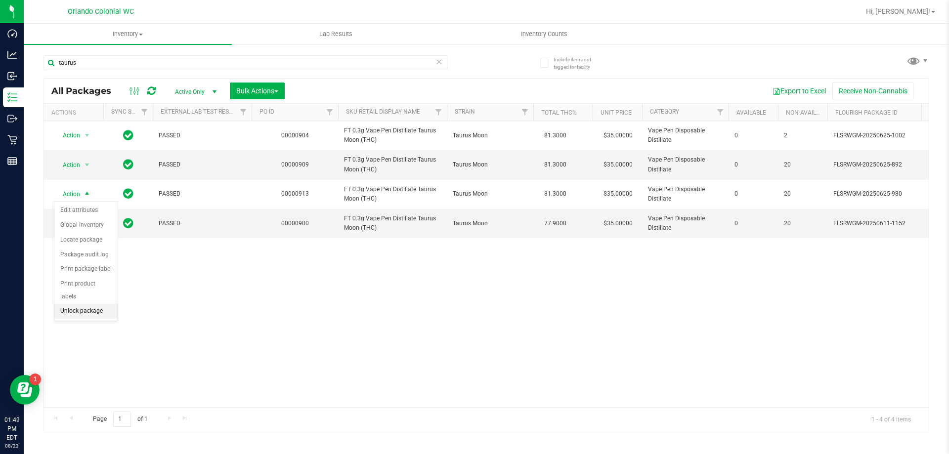
click at [84, 306] on li "Unlock package" at bounding box center [85, 311] width 63 height 15
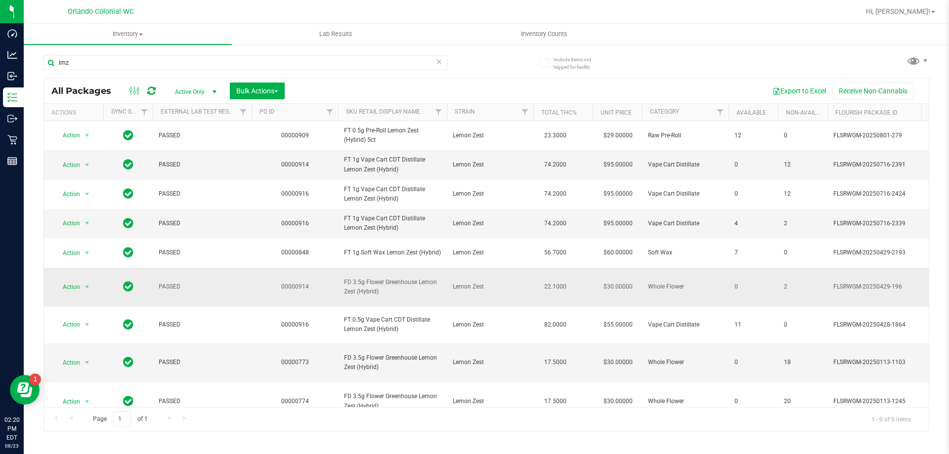
click at [395, 297] on span "FD 3.5g Flower Greenhouse Lemon Zest (Hybrid)" at bounding box center [392, 287] width 97 height 19
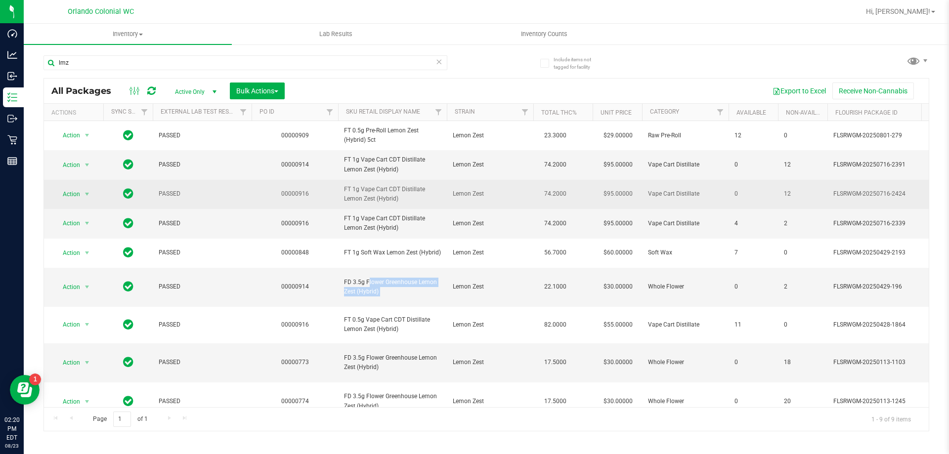
copy tr "FD 3.5g Flower Greenhouse Lemon Zest (Hybrid)"
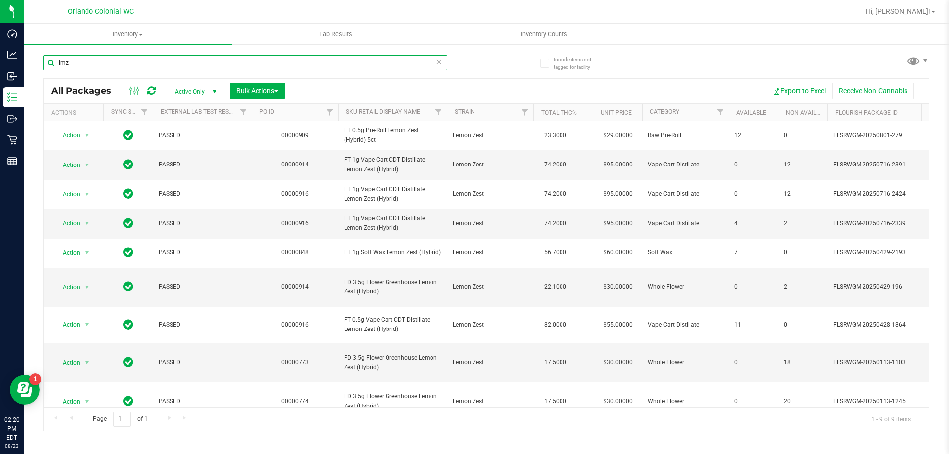
click at [315, 60] on input "lmz" at bounding box center [246, 62] width 404 height 15
paste input "FD 3.5g Flower Greenhouse Lemon Zest (Hybrid)"
type input "FD 3.5g Flower Greenhouse Lemon Zest (Hybrid)"
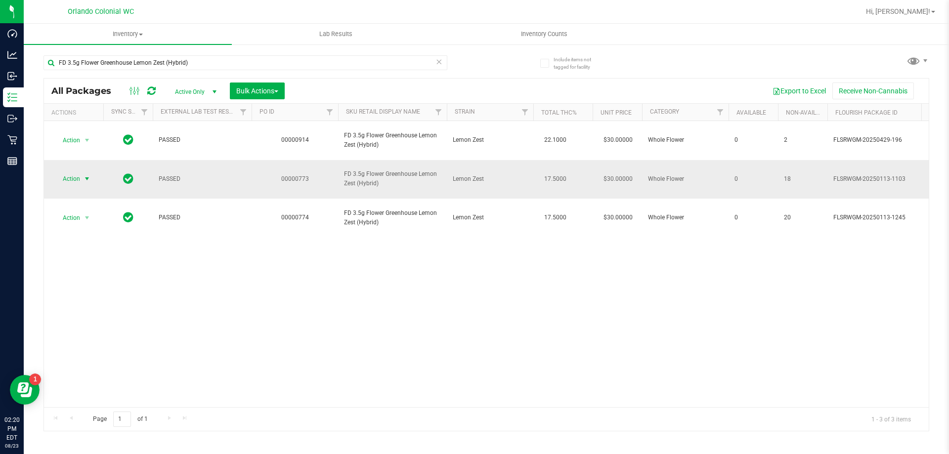
click at [69, 172] on span "Action" at bounding box center [67, 179] width 27 height 14
click at [89, 275] on li "Unlock package" at bounding box center [85, 282] width 63 height 15
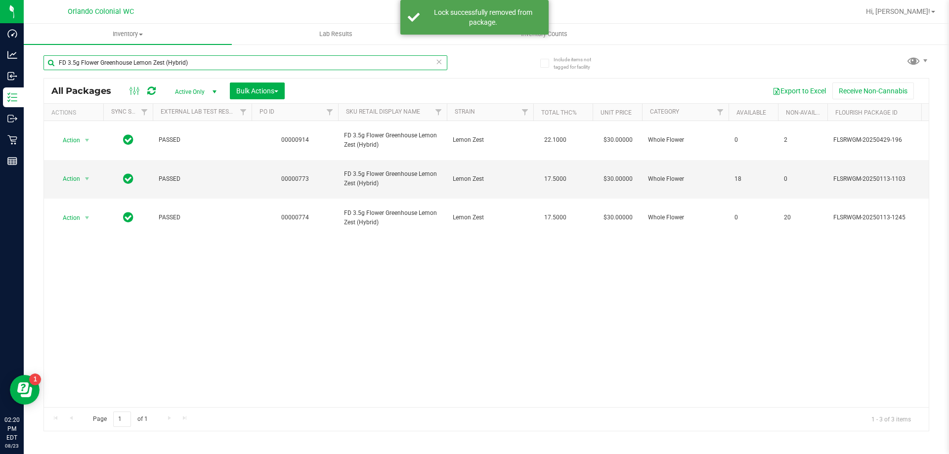
click at [221, 63] on input "FD 3.5g Flower Greenhouse Lemon Zest (Hybrid)" at bounding box center [246, 62] width 404 height 15
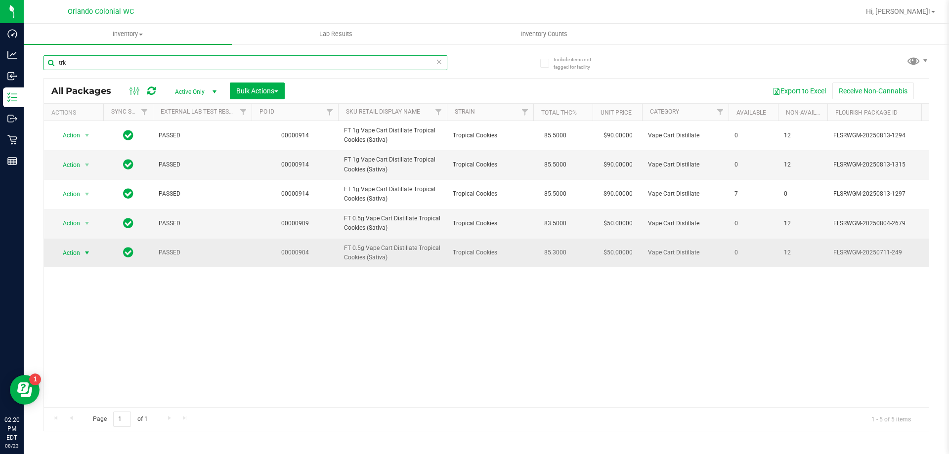
type input "trk"
click at [91, 253] on span "select" at bounding box center [87, 253] width 8 height 8
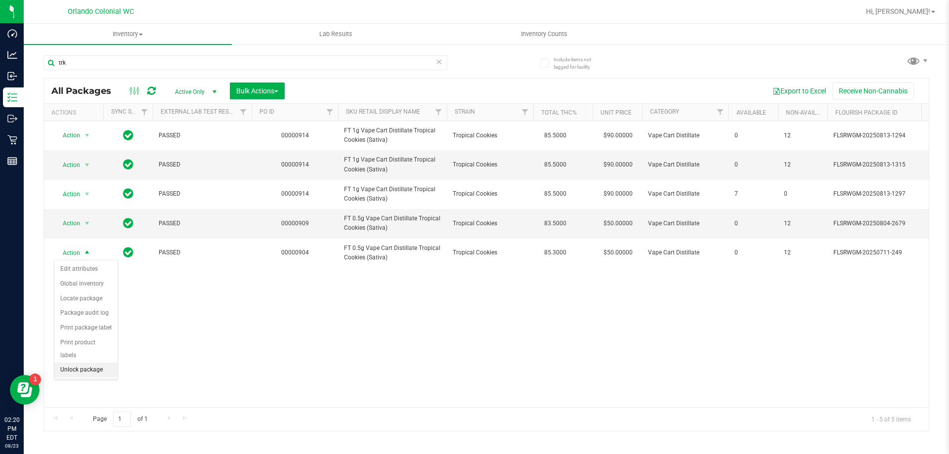
click at [110, 363] on li "Unlock package" at bounding box center [85, 370] width 63 height 15
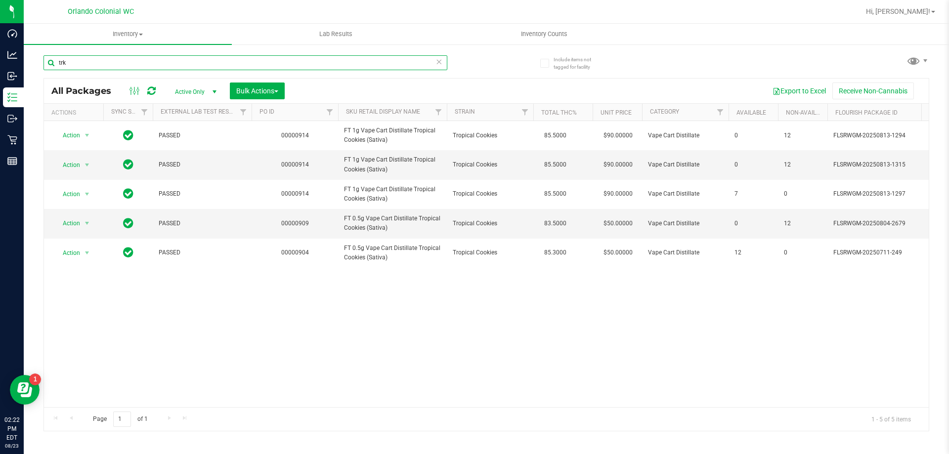
click at [403, 65] on input "trk" at bounding box center [246, 62] width 404 height 15
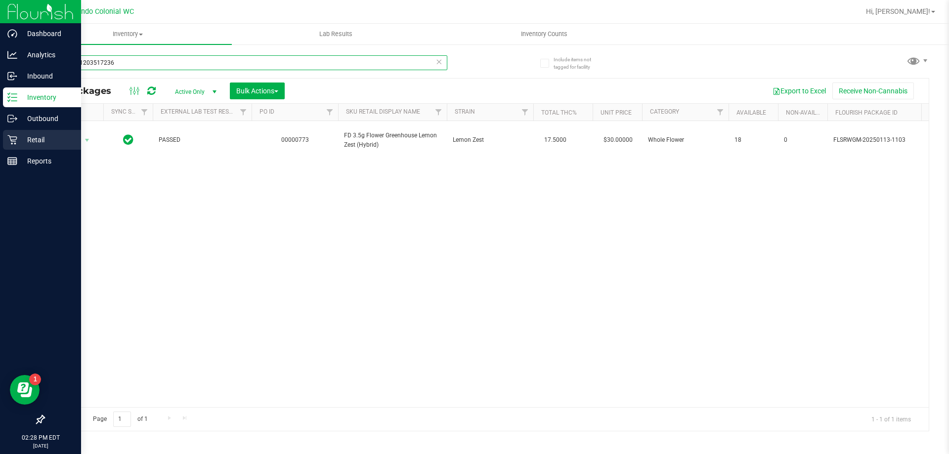
type input "3309071203517236"
click at [12, 146] on div "Retail" at bounding box center [42, 140] width 78 height 20
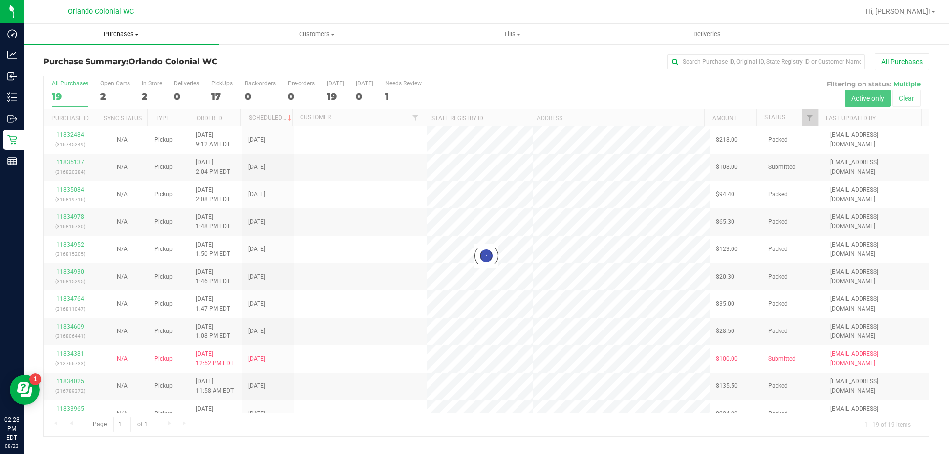
click at [133, 33] on span "Purchases" at bounding box center [121, 34] width 195 height 9
click at [82, 68] on span "Fulfillment" at bounding box center [54, 71] width 61 height 8
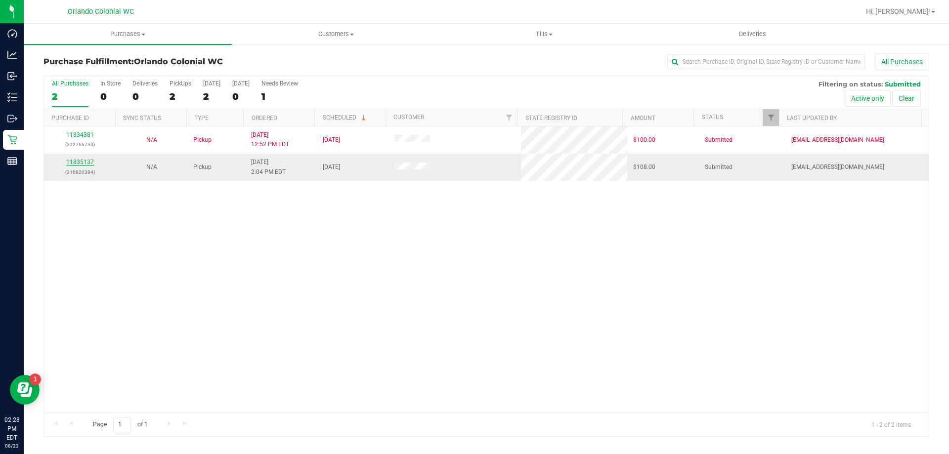
click at [86, 162] on link "11835137" at bounding box center [80, 162] width 28 height 7
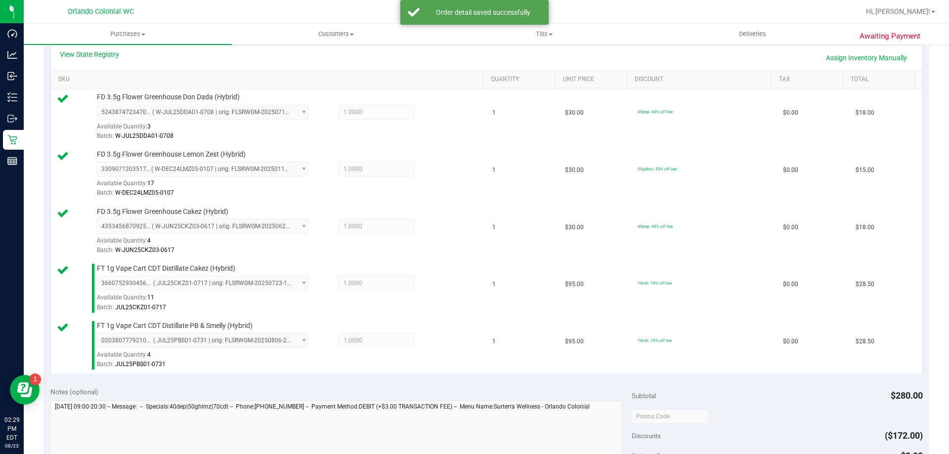
scroll to position [583, 0]
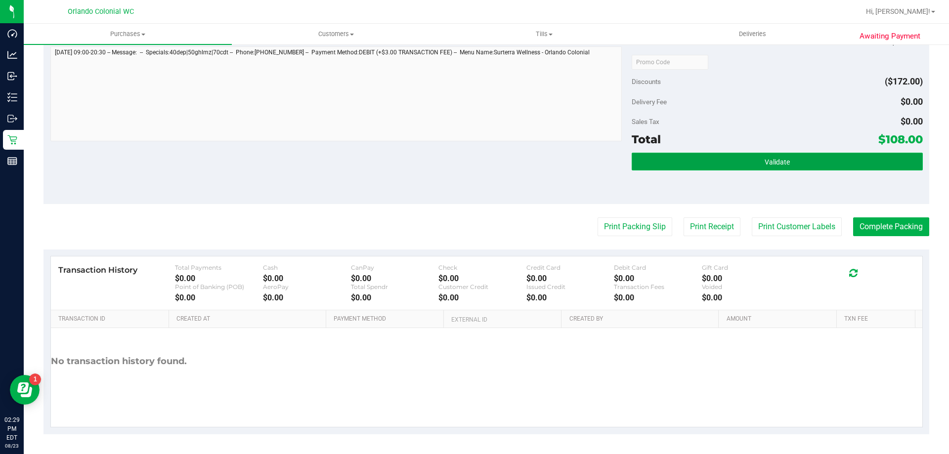
click at [802, 165] on button "Validate" at bounding box center [777, 162] width 291 height 18
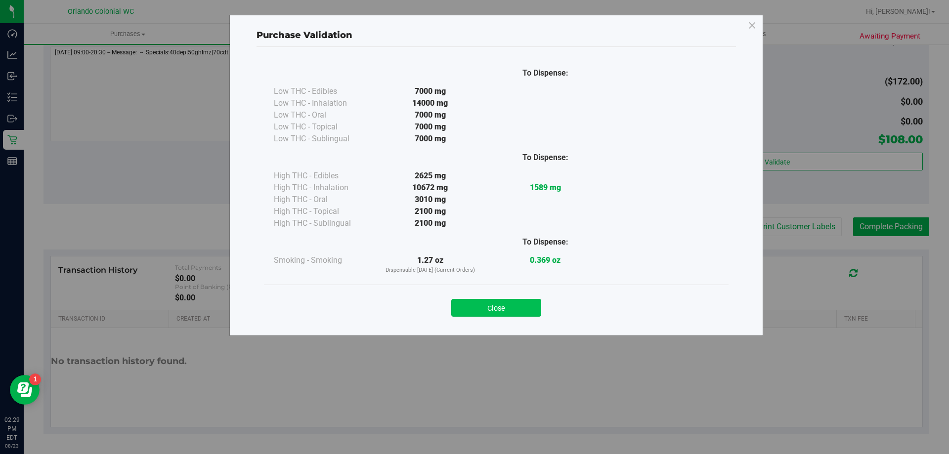
click at [523, 305] on button "Close" at bounding box center [496, 308] width 90 height 18
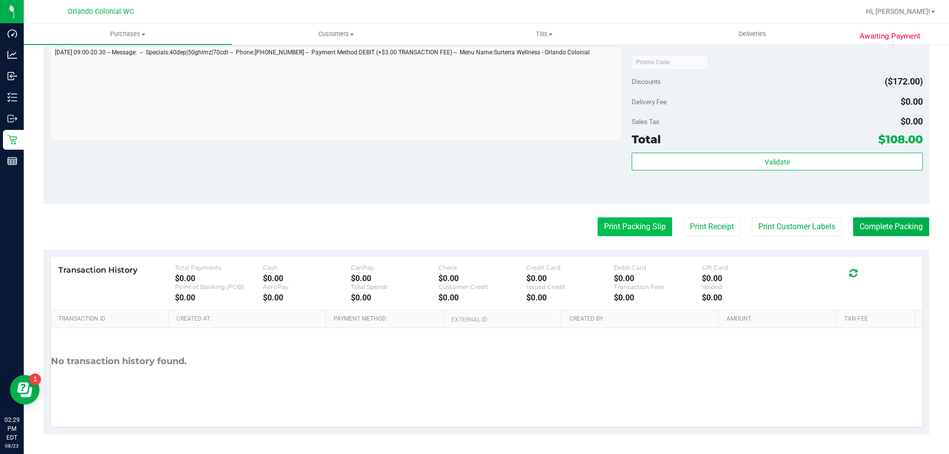
click at [623, 232] on button "Print Packing Slip" at bounding box center [635, 227] width 75 height 19
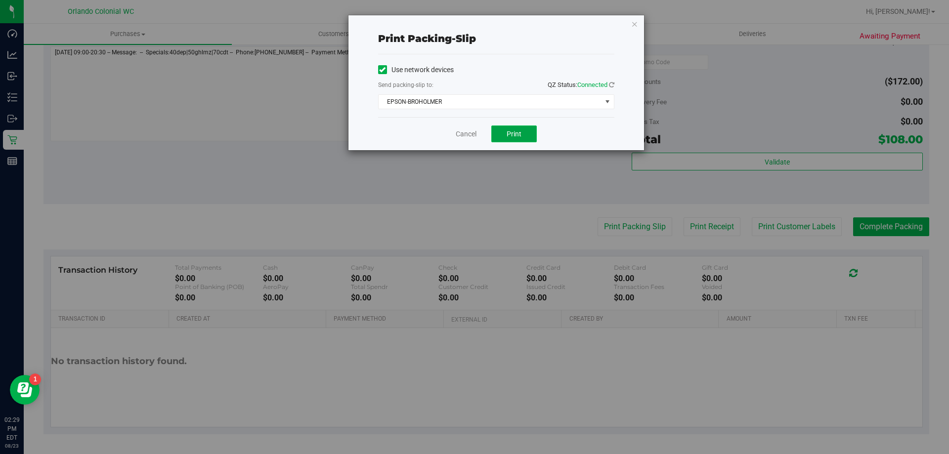
click at [512, 130] on span "Print" at bounding box center [514, 134] width 15 height 8
click at [465, 132] on link "Cancel" at bounding box center [466, 134] width 21 height 10
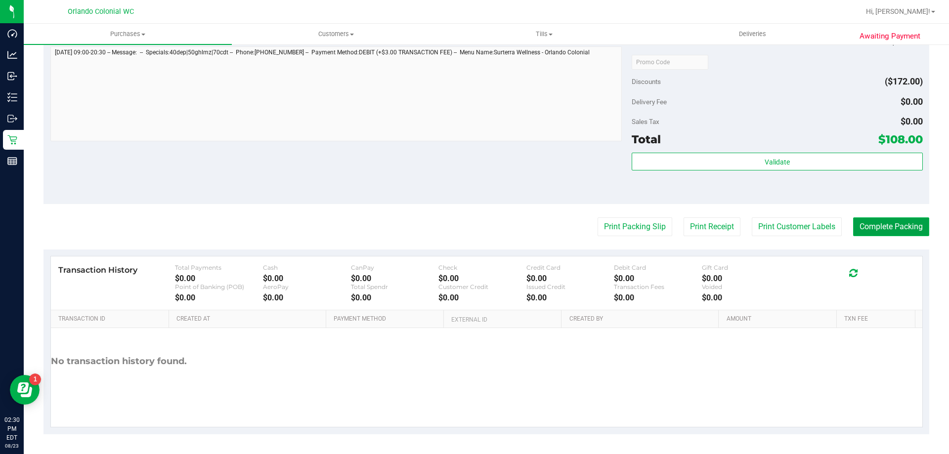
click at [899, 225] on button "Complete Packing" at bounding box center [891, 227] width 76 height 19
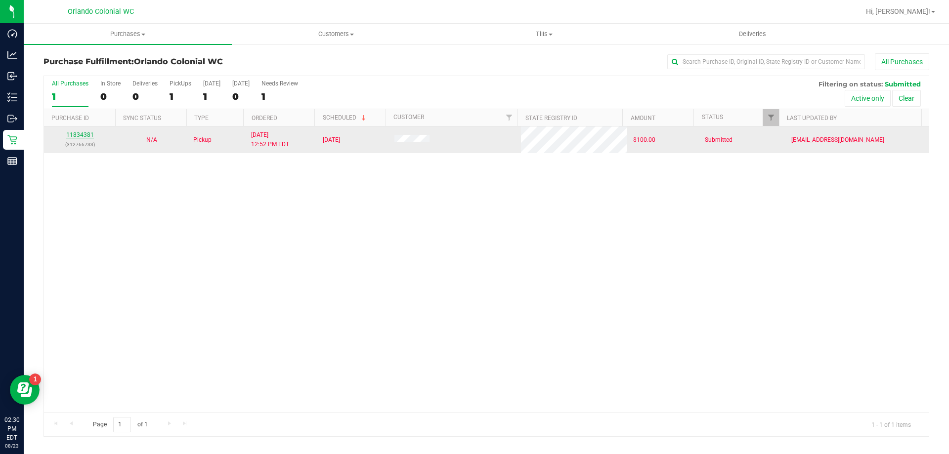
click at [80, 138] on link "11834381" at bounding box center [80, 134] width 28 height 7
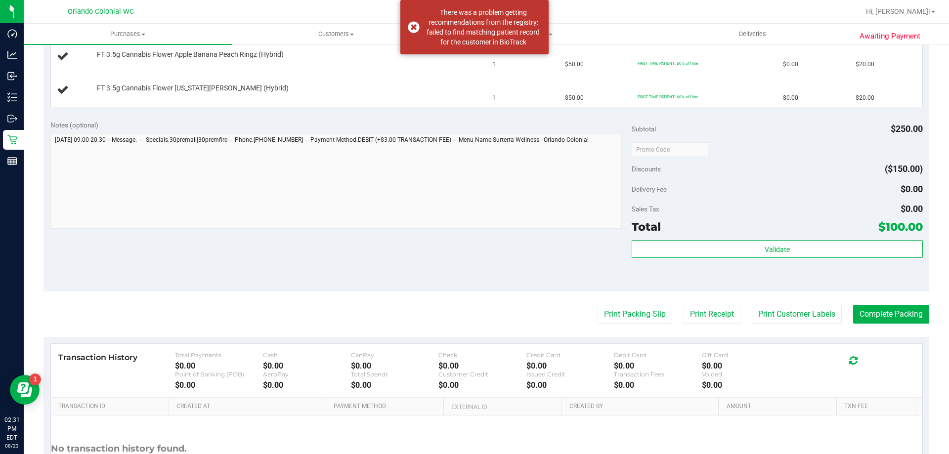
scroll to position [380, 0]
